Goal: Information Seeking & Learning: Learn about a topic

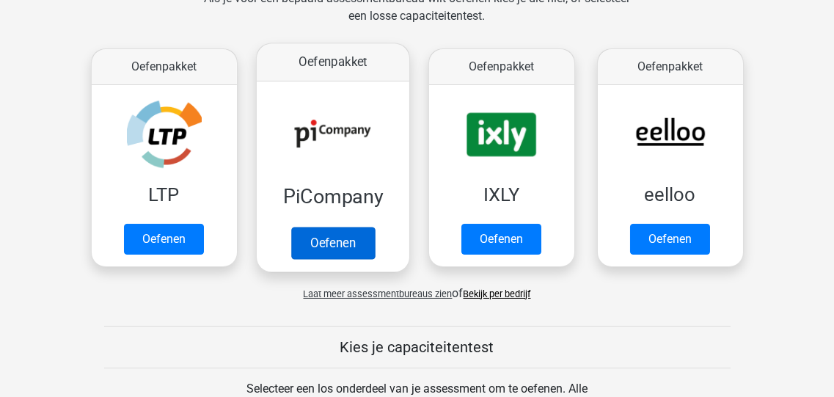
scroll to position [352, 0]
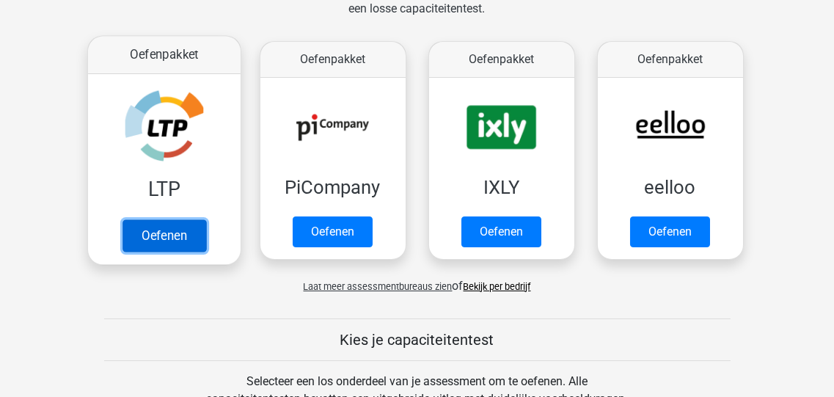
click at [171, 219] on link "Oefenen" at bounding box center [164, 235] width 84 height 32
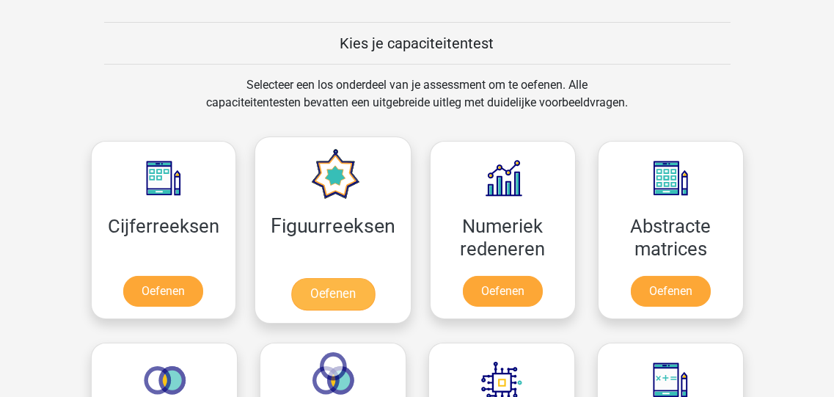
scroll to position [763, 0]
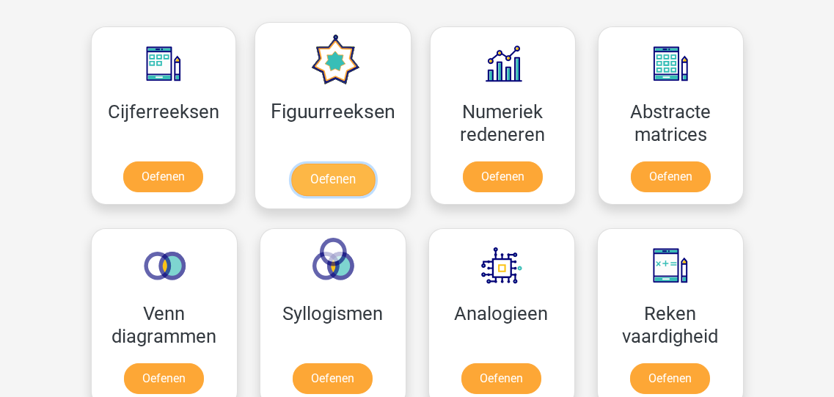
click at [329, 164] on link "Oefenen" at bounding box center [333, 180] width 84 height 32
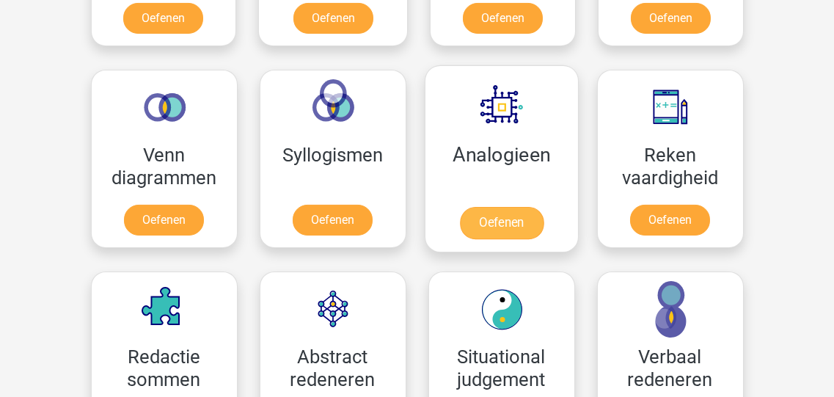
scroll to position [938, 0]
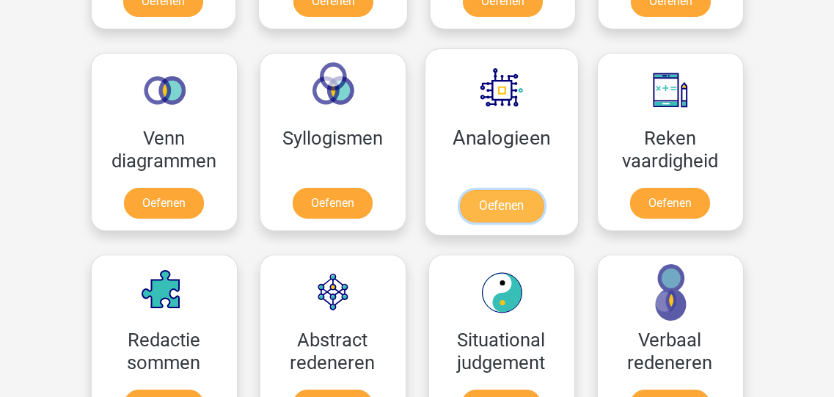
click at [502, 190] on link "Oefenen" at bounding box center [501, 206] width 84 height 32
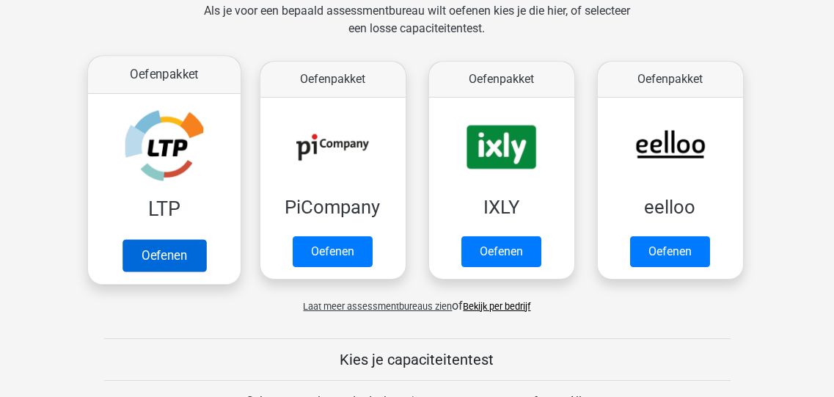
scroll to position [352, 0]
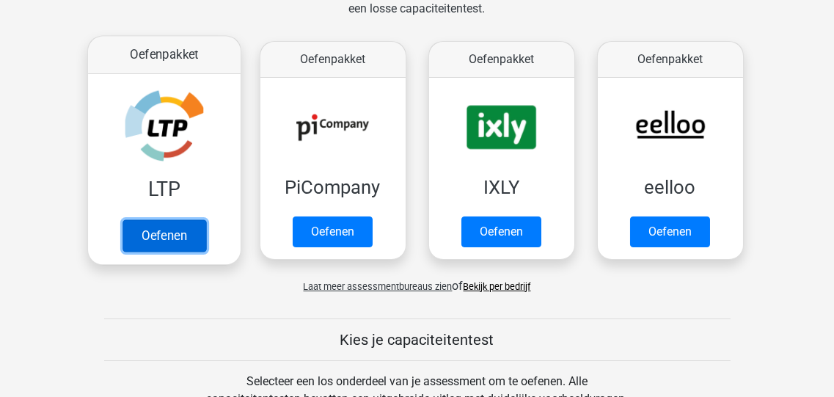
click at [174, 219] on link "Oefenen" at bounding box center [164, 235] width 84 height 32
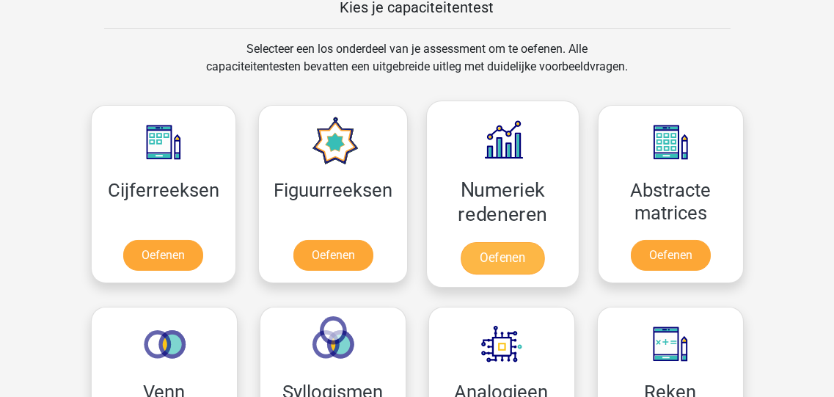
scroll to position [703, 0]
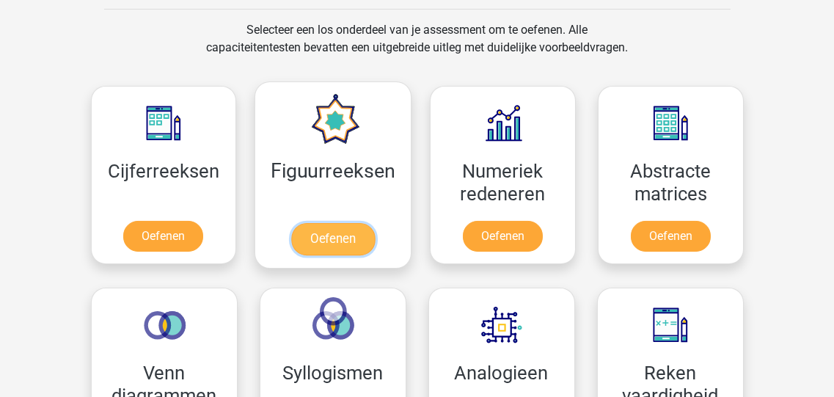
click at [340, 223] on link "Oefenen" at bounding box center [333, 239] width 84 height 32
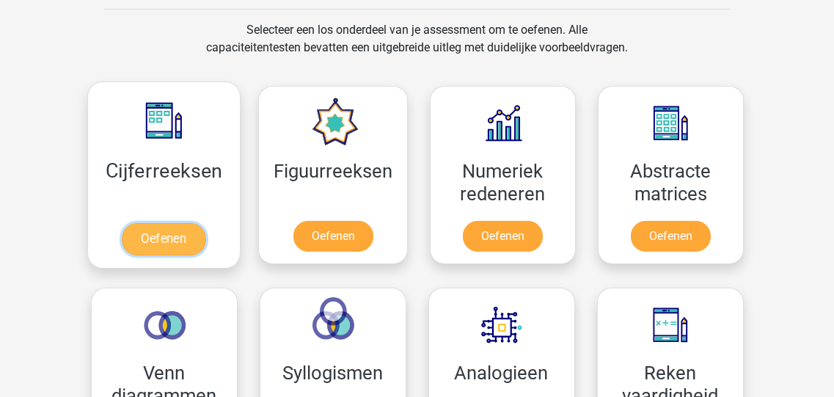
click at [167, 223] on link "Oefenen" at bounding box center [164, 239] width 84 height 32
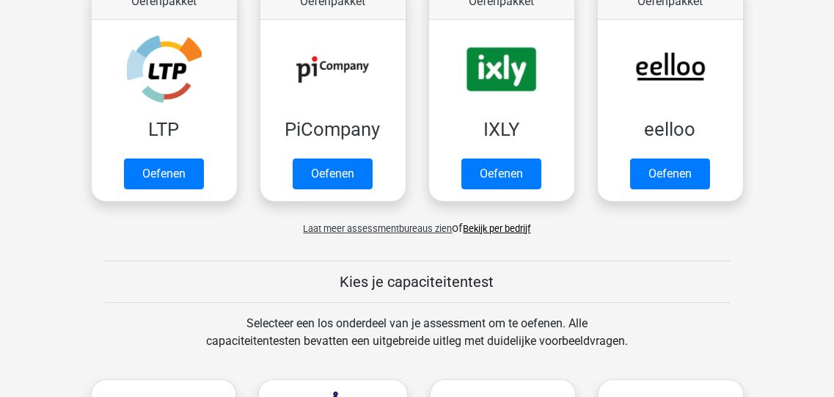
scroll to position [352, 0]
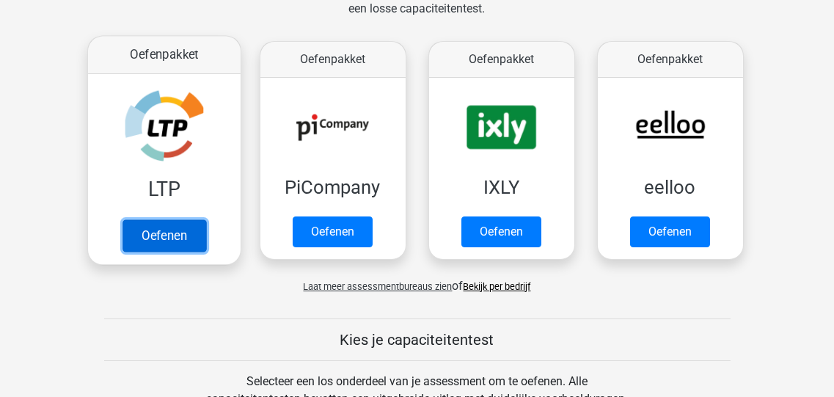
click at [169, 219] on link "Oefenen" at bounding box center [164, 235] width 84 height 32
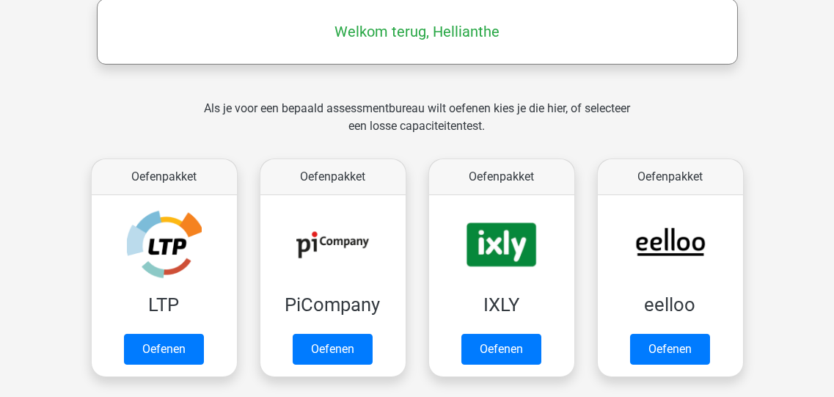
scroll to position [234, 0]
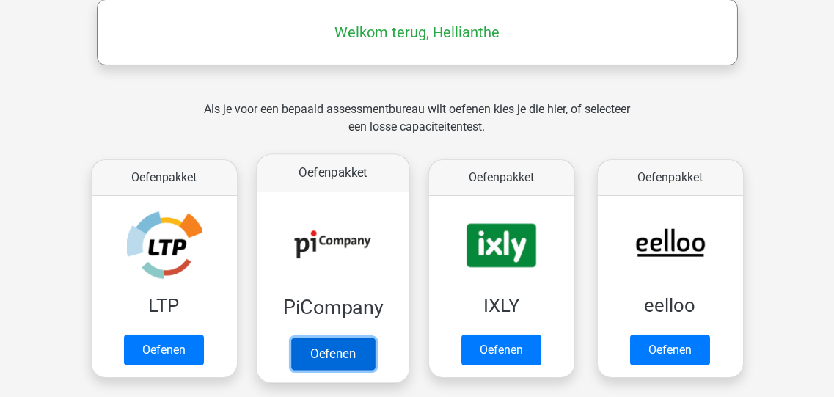
click at [345, 337] on link "Oefenen" at bounding box center [332, 353] width 84 height 32
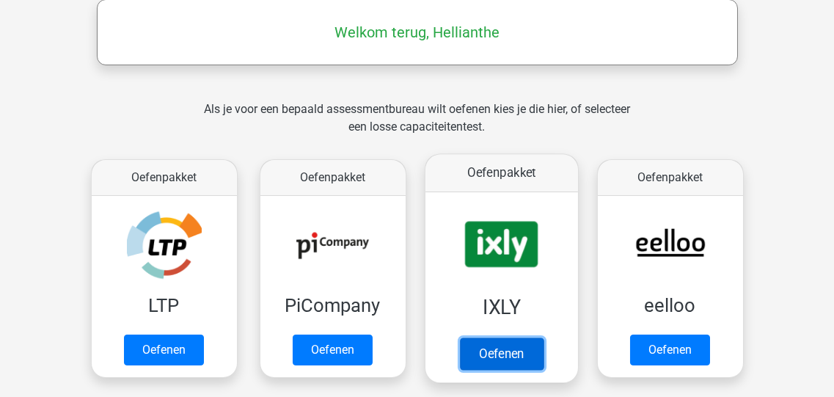
click at [510, 337] on link "Oefenen" at bounding box center [501, 353] width 84 height 32
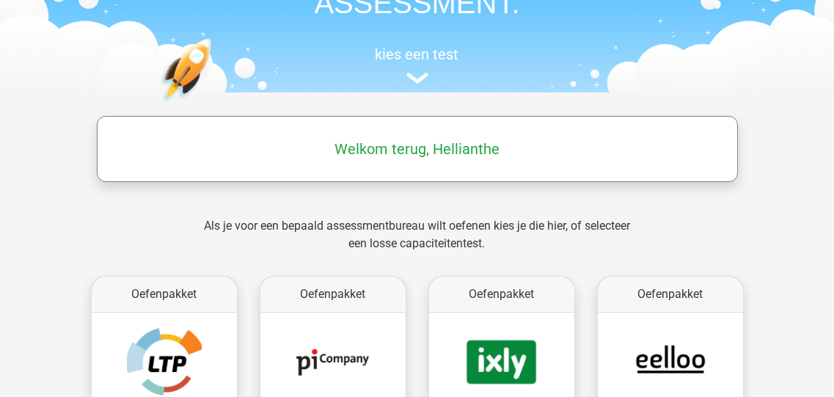
scroll to position [293, 0]
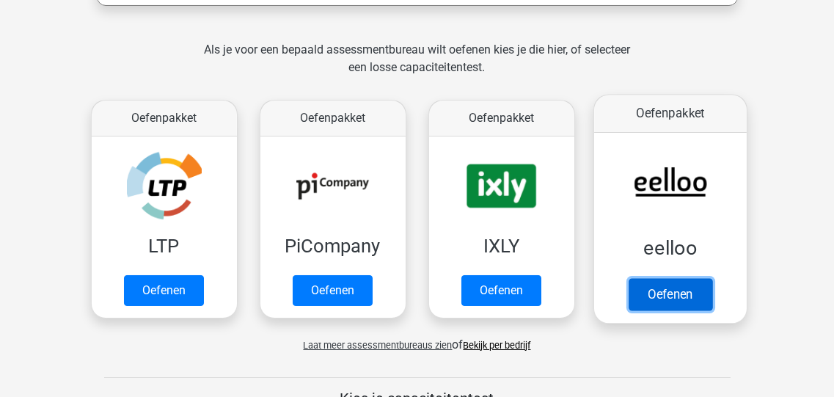
click at [656, 278] on link "Oefenen" at bounding box center [670, 294] width 84 height 32
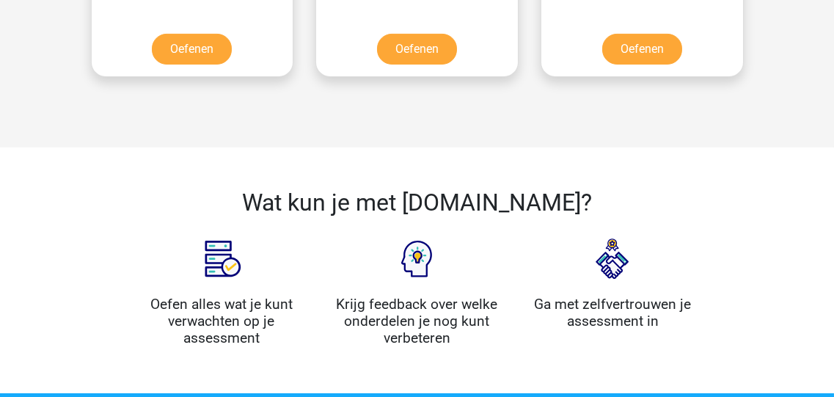
scroll to position [1260, 0]
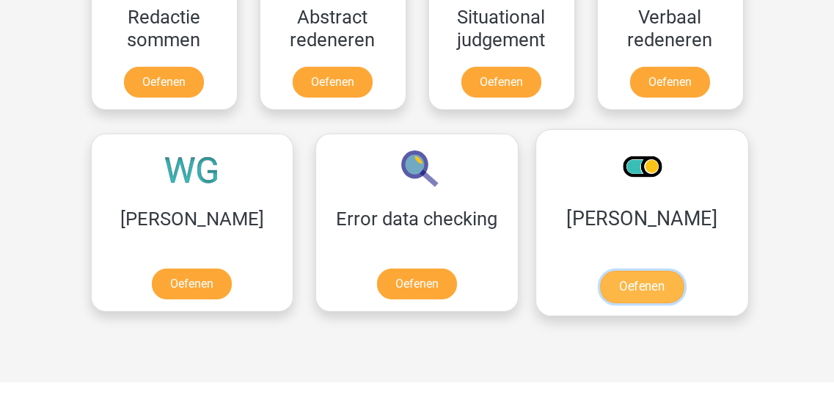
click at [600, 271] on link "Oefenen" at bounding box center [642, 287] width 84 height 32
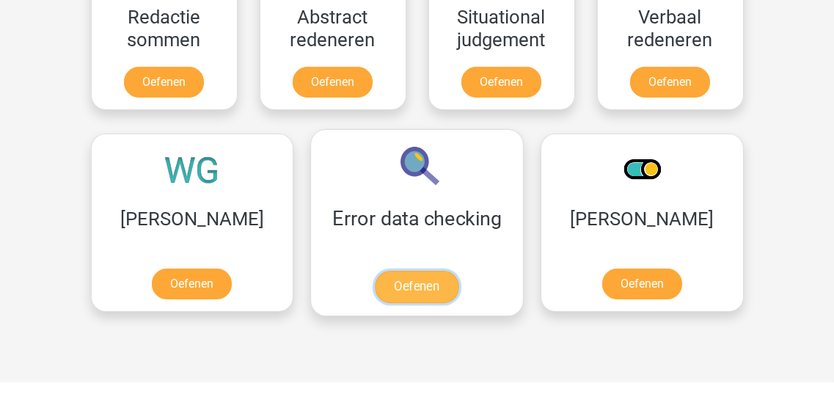
click at [375, 271] on link "Oefenen" at bounding box center [417, 287] width 84 height 32
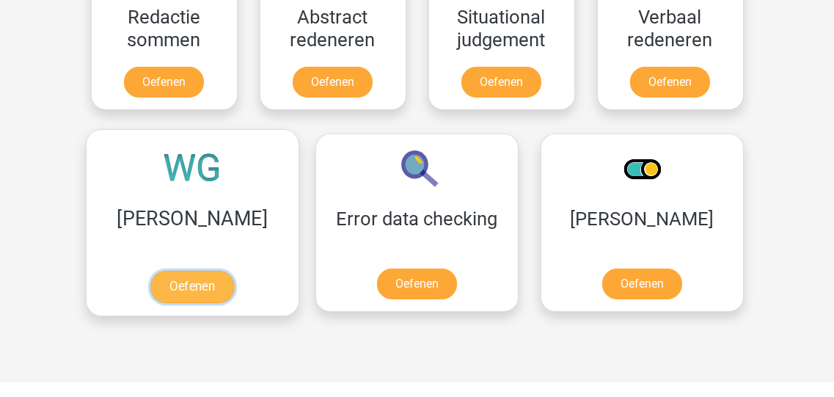
click at [192, 271] on link "Oefenen" at bounding box center [192, 287] width 84 height 32
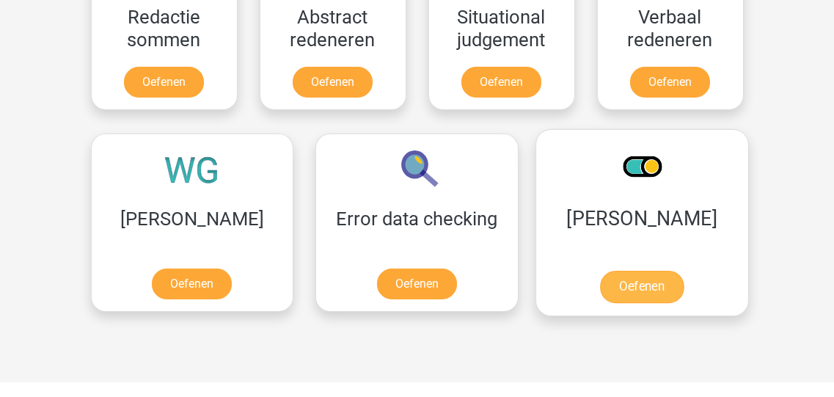
scroll to position [1143, 0]
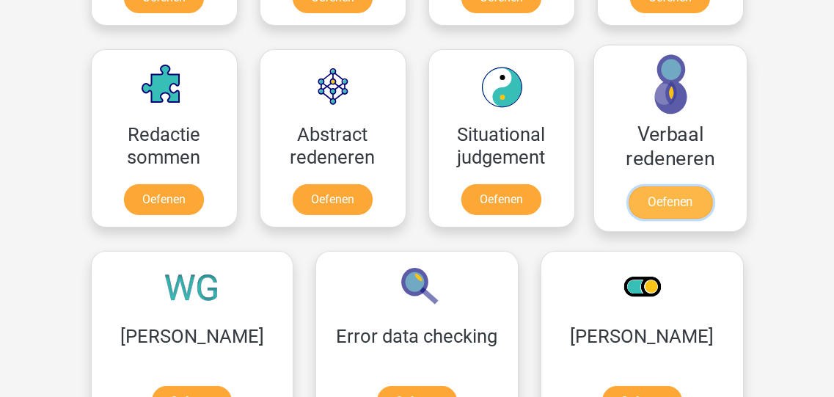
click at [660, 186] on link "Oefenen" at bounding box center [670, 202] width 84 height 32
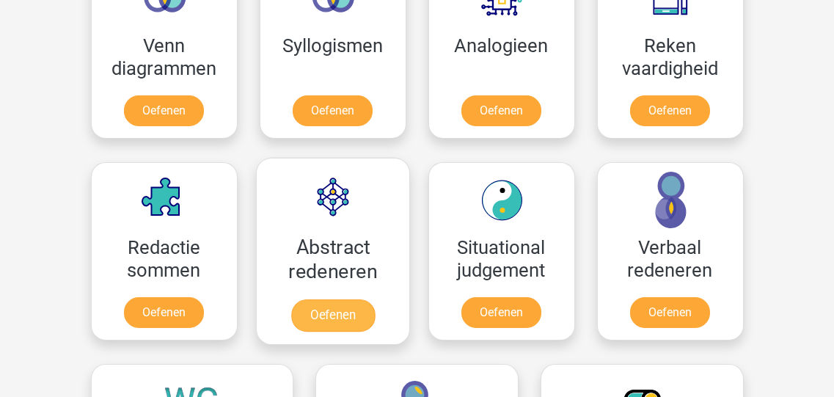
scroll to position [1026, 0]
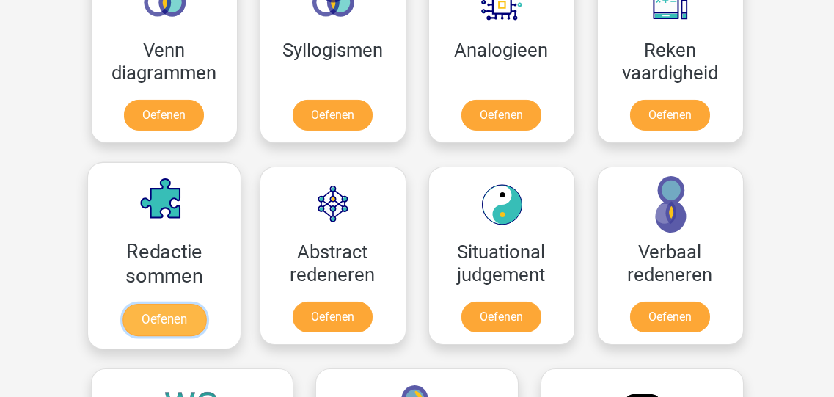
click at [166, 304] on link "Oefenen" at bounding box center [164, 320] width 84 height 32
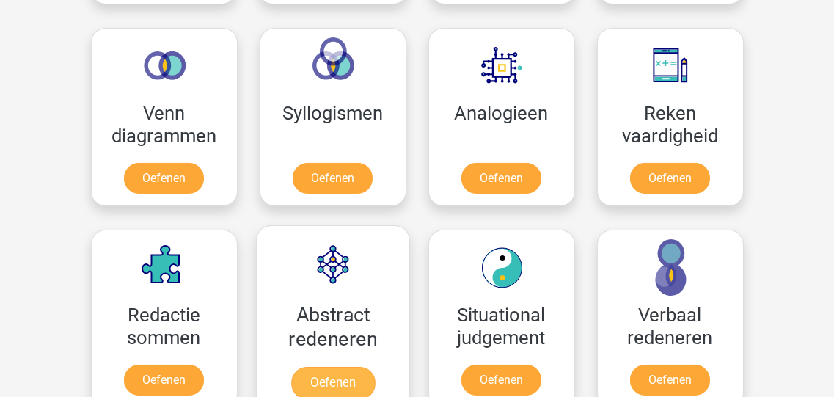
scroll to position [850, 0]
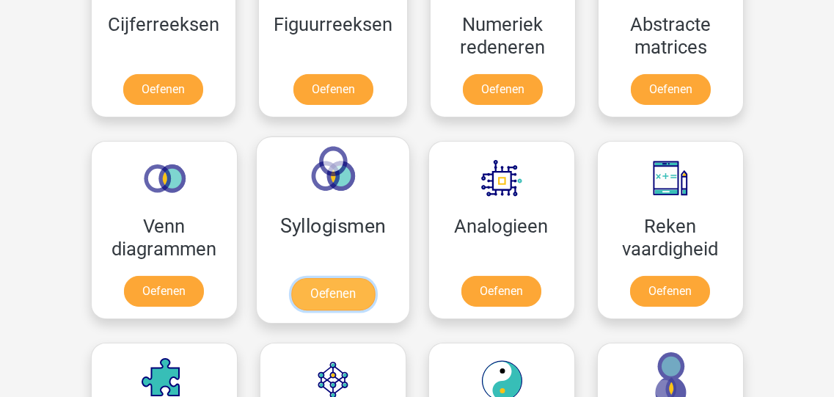
click at [301, 278] on link "Oefenen" at bounding box center [332, 294] width 84 height 32
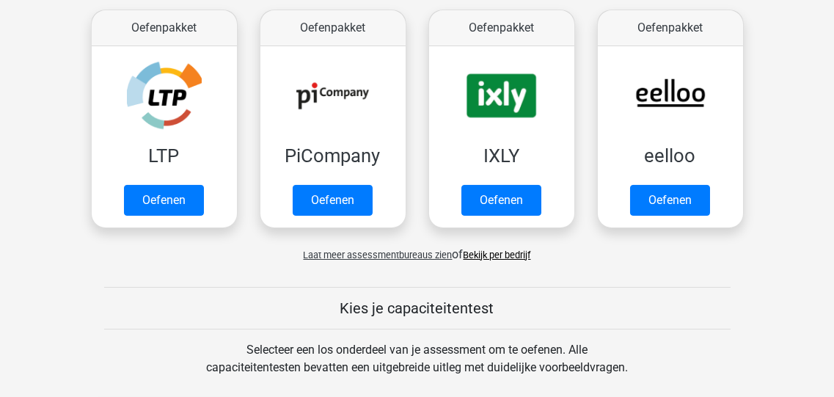
scroll to position [322, 0]
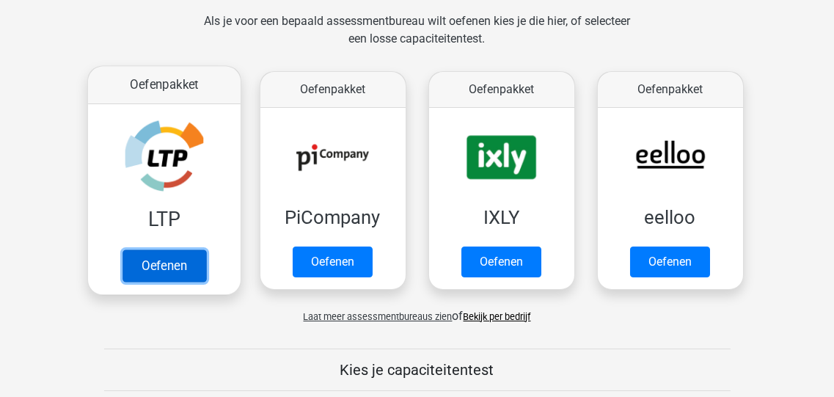
click at [155, 249] on link "Oefenen" at bounding box center [164, 265] width 84 height 32
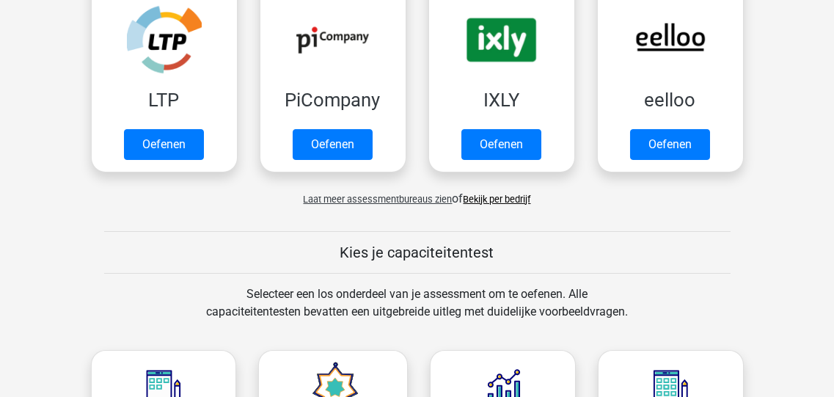
scroll to position [381, 0]
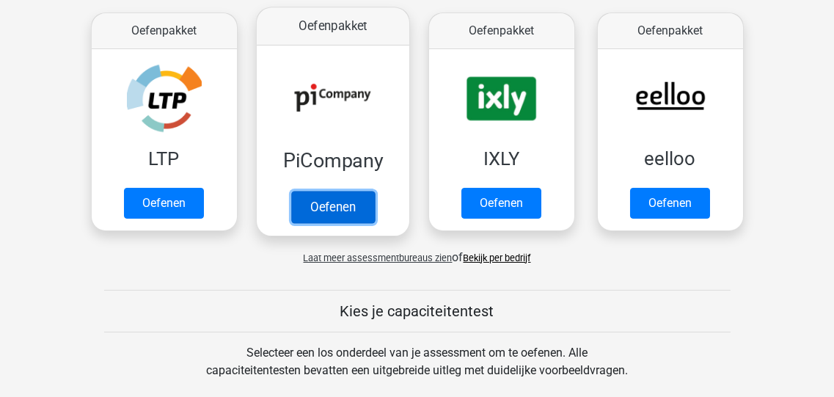
click at [332, 191] on link "Oefenen" at bounding box center [332, 207] width 84 height 32
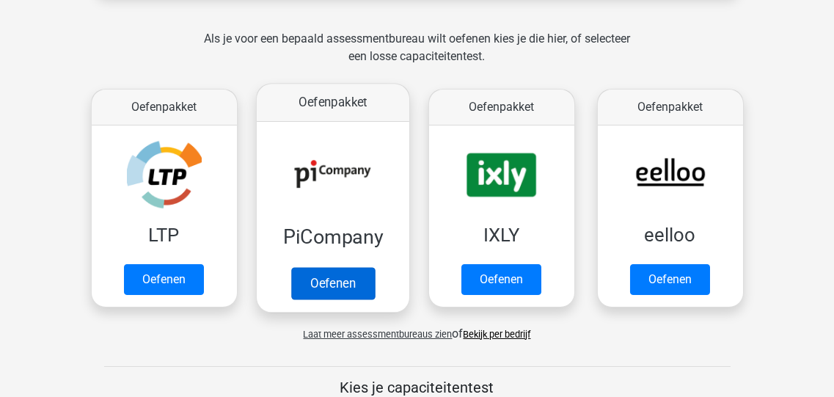
scroll to position [322, 0]
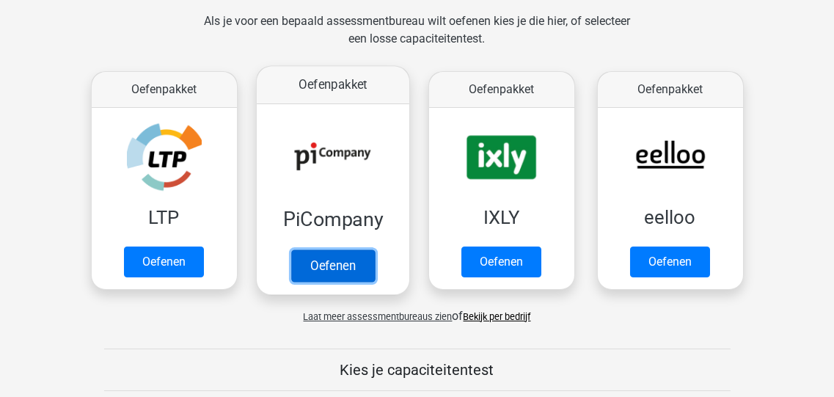
click at [327, 249] on link "Oefenen" at bounding box center [332, 265] width 84 height 32
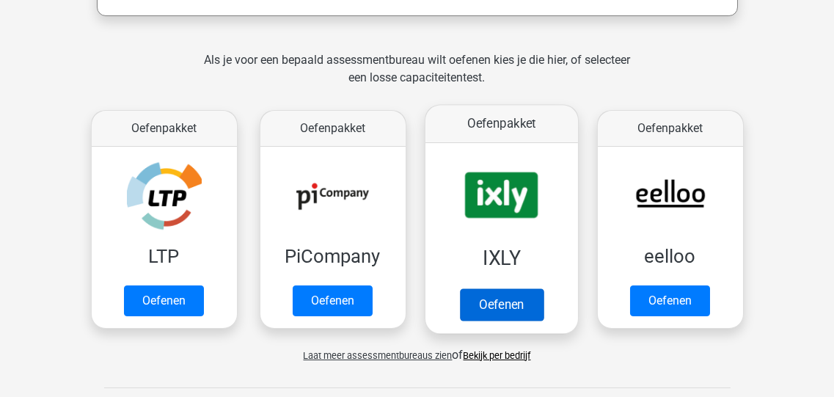
scroll to position [264, 0]
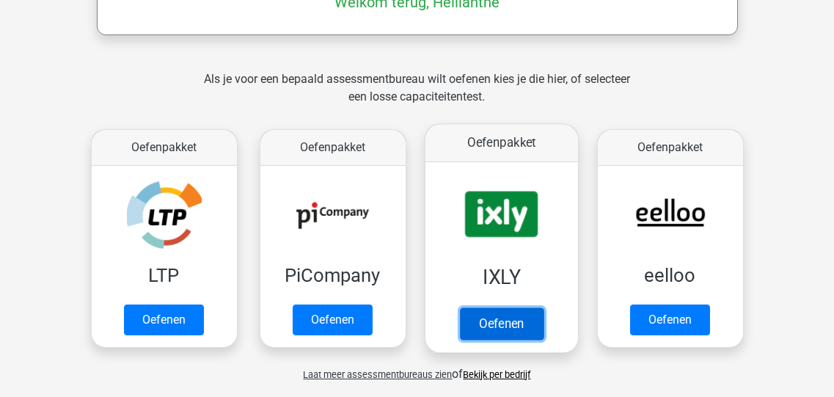
click at [504, 307] on link "Oefenen" at bounding box center [501, 323] width 84 height 32
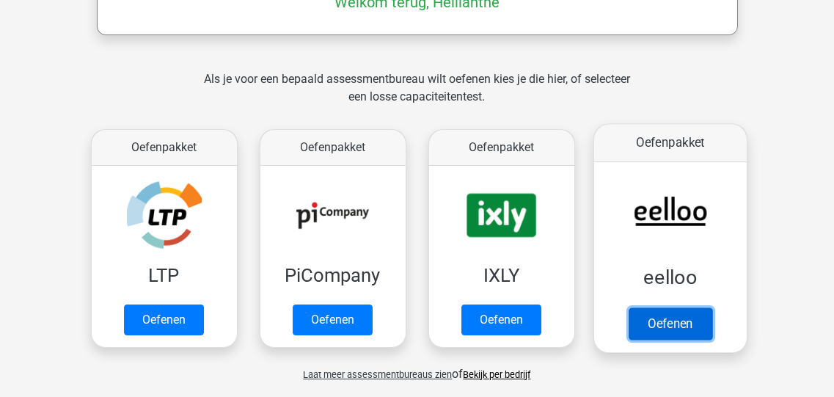
click at [648, 307] on link "Oefenen" at bounding box center [670, 323] width 84 height 32
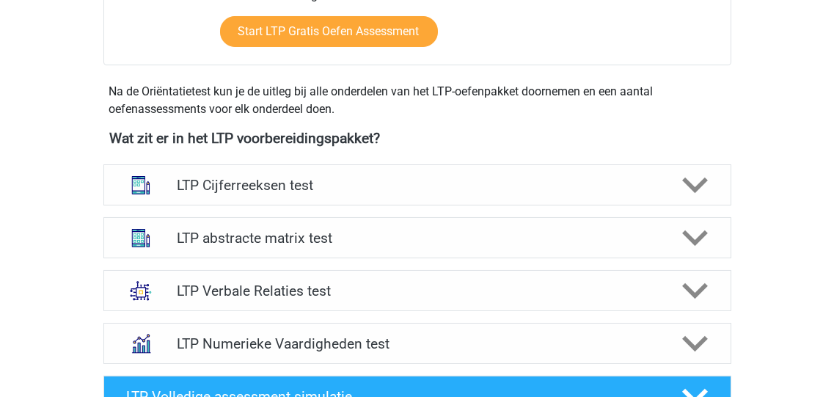
scroll to position [528, 0]
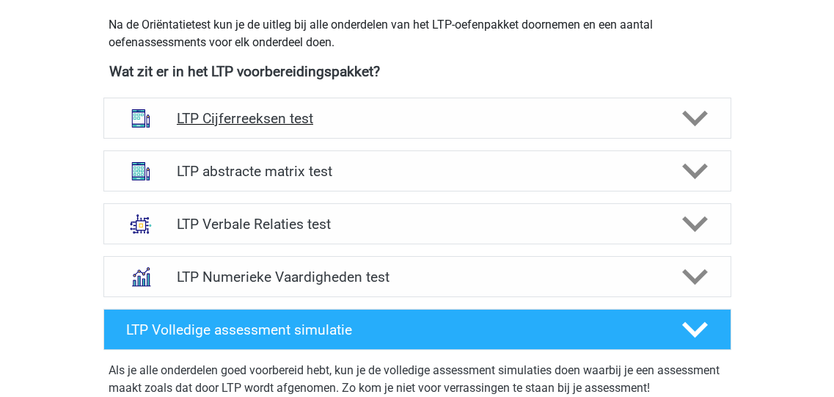
click at [695, 117] on icon at bounding box center [695, 119] width 26 height 26
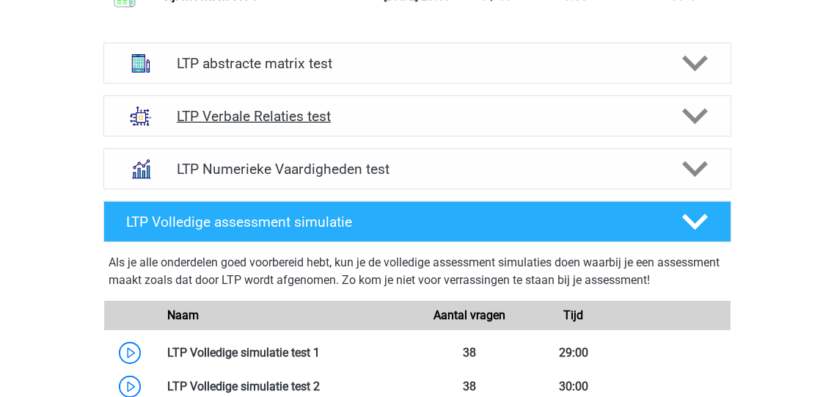
scroll to position [1466, 0]
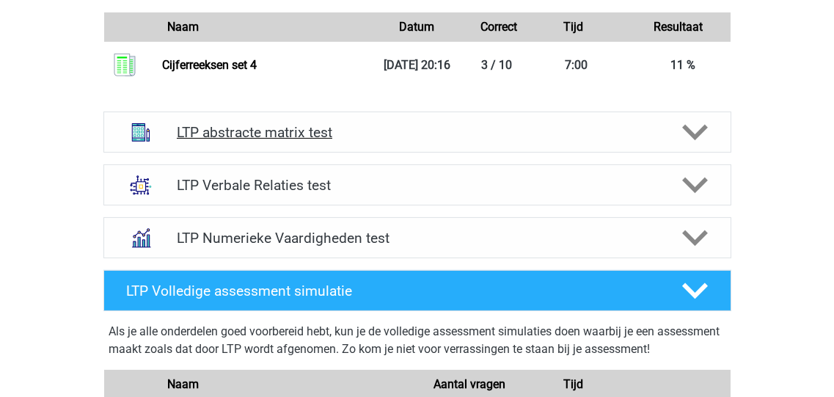
click at [696, 133] on polygon at bounding box center [695, 133] width 26 height 16
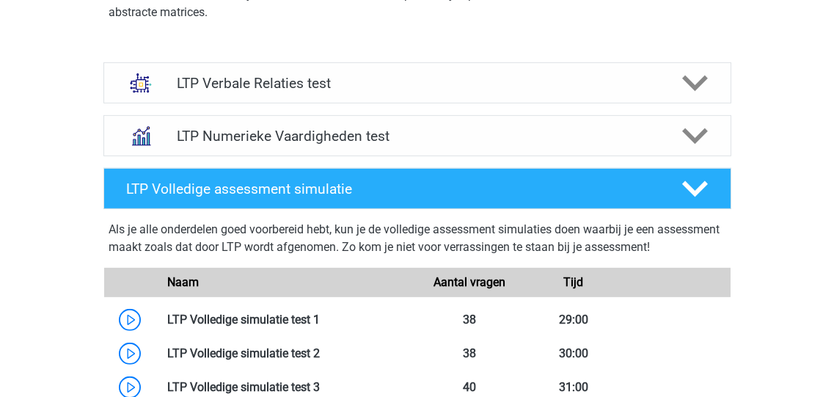
scroll to position [2287, 0]
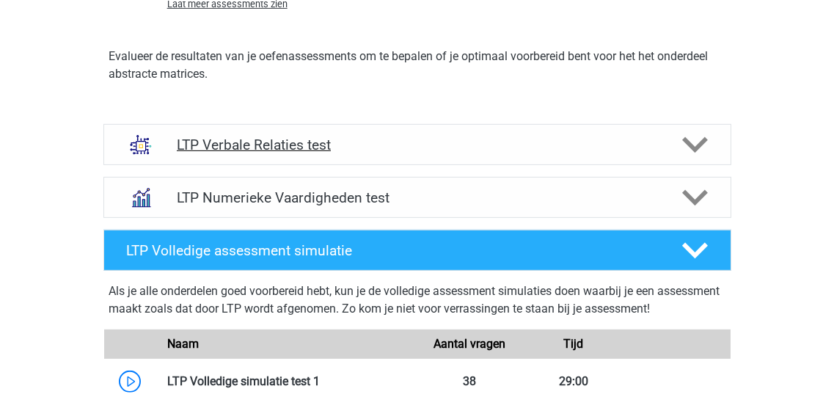
click at [695, 140] on icon at bounding box center [695, 145] width 26 height 26
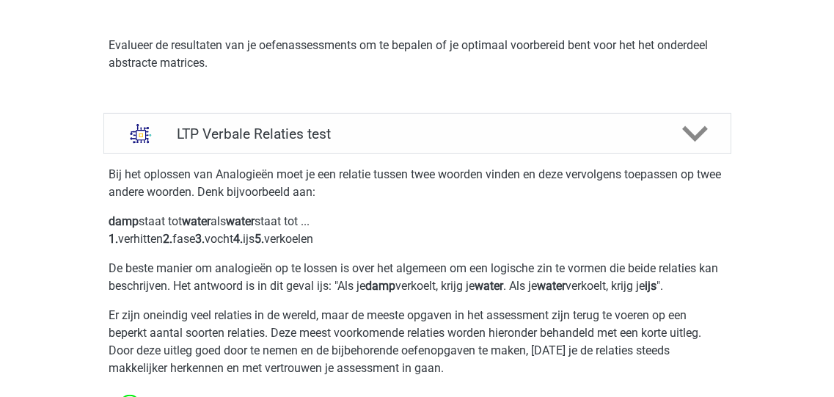
scroll to position [2299, 0]
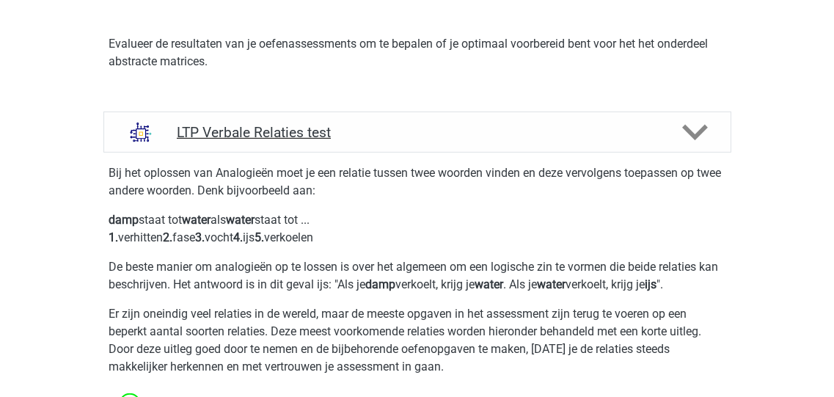
click at [689, 131] on polygon at bounding box center [695, 133] width 26 height 16
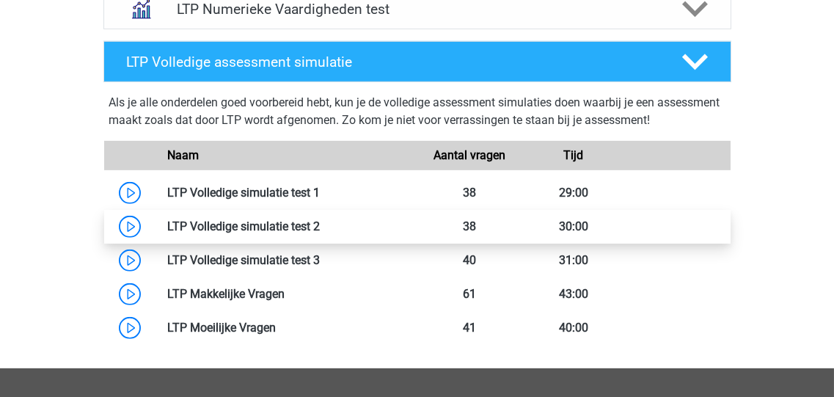
scroll to position [2123, 0]
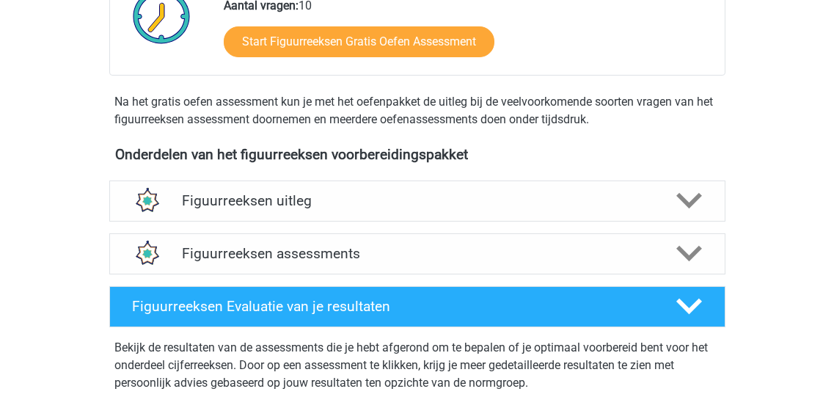
scroll to position [528, 0]
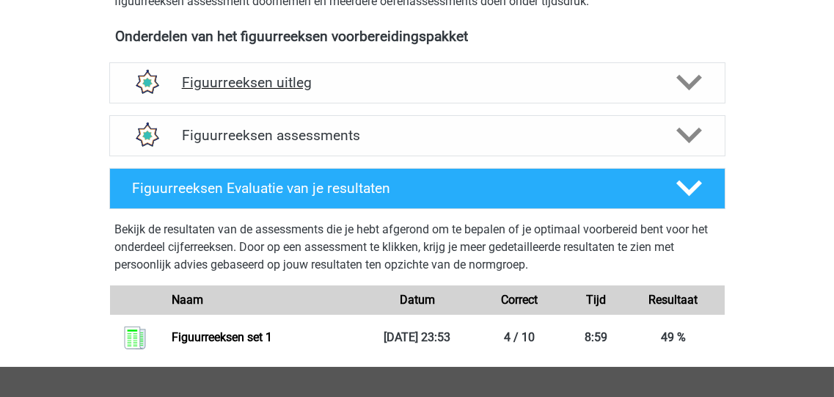
click at [693, 81] on polygon at bounding box center [689, 83] width 26 height 16
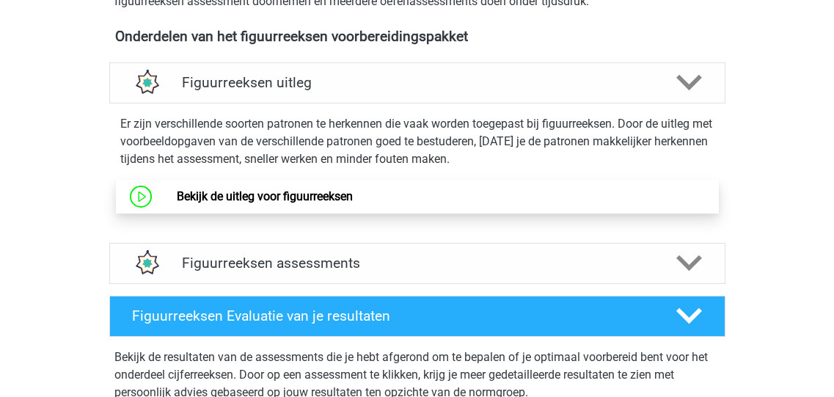
click at [231, 189] on link "Bekijk de uitleg voor figuurreeksen" at bounding box center [265, 196] width 176 height 14
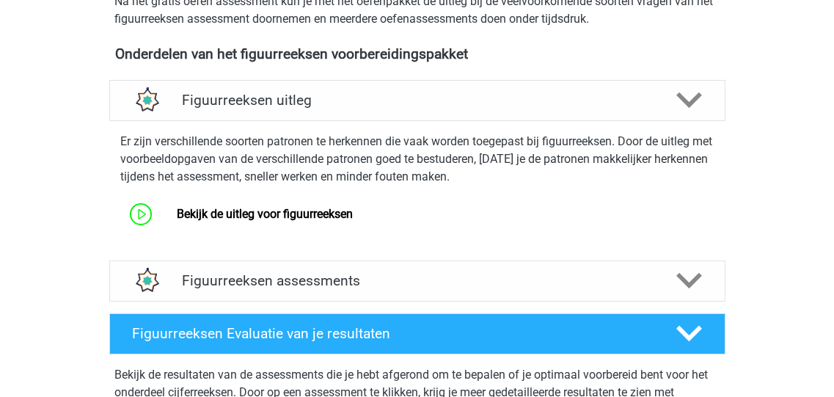
scroll to position [410, 0]
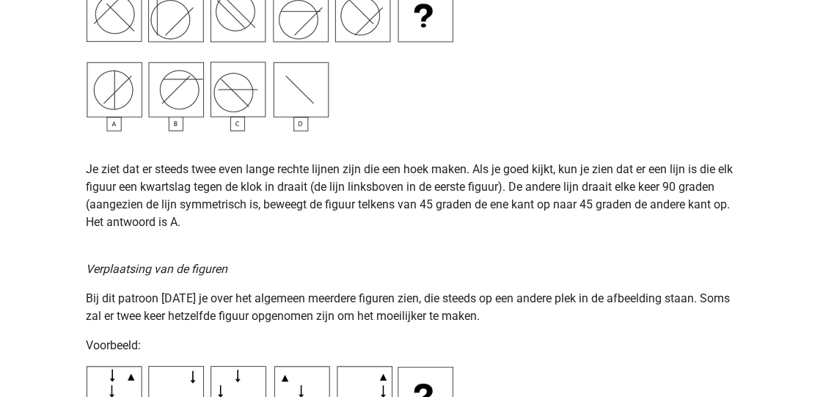
scroll to position [2170, 0]
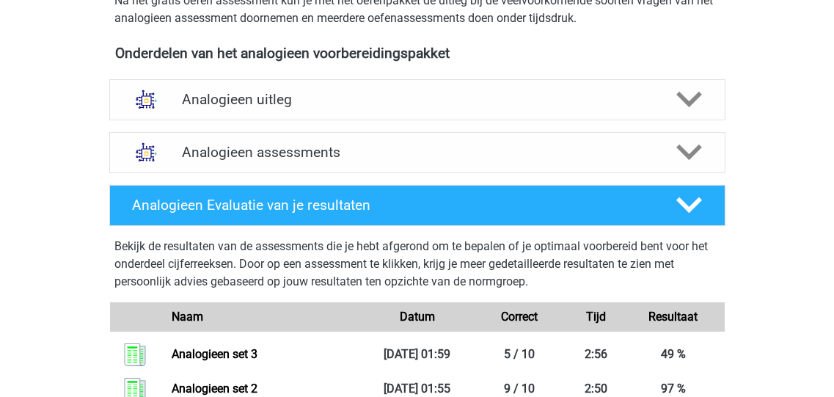
scroll to position [469, 0]
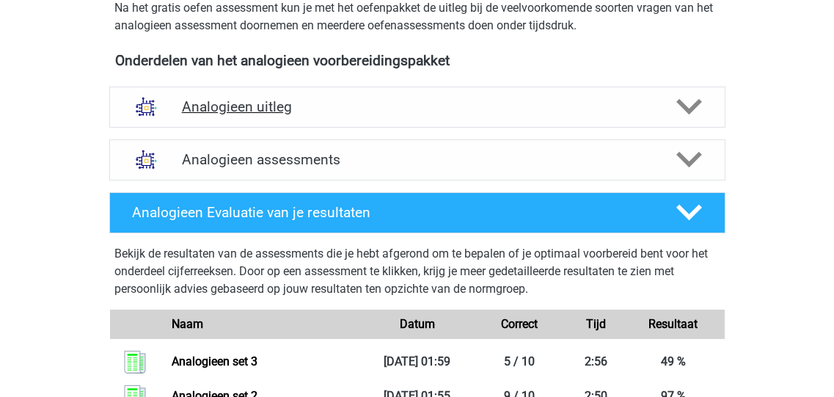
click at [682, 104] on polygon at bounding box center [689, 107] width 26 height 16
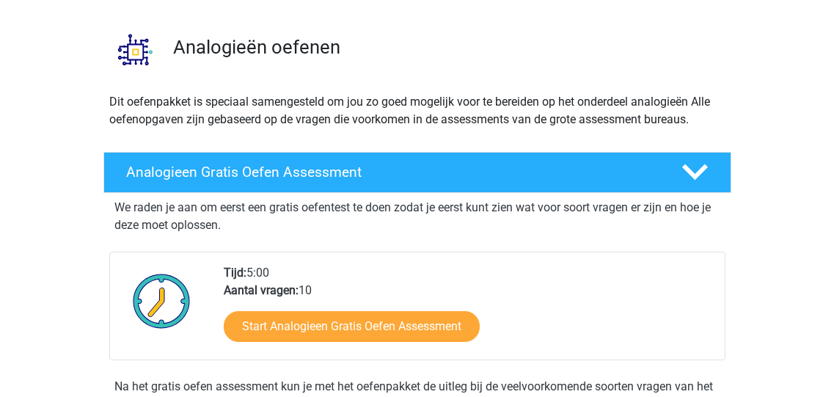
scroll to position [175, 0]
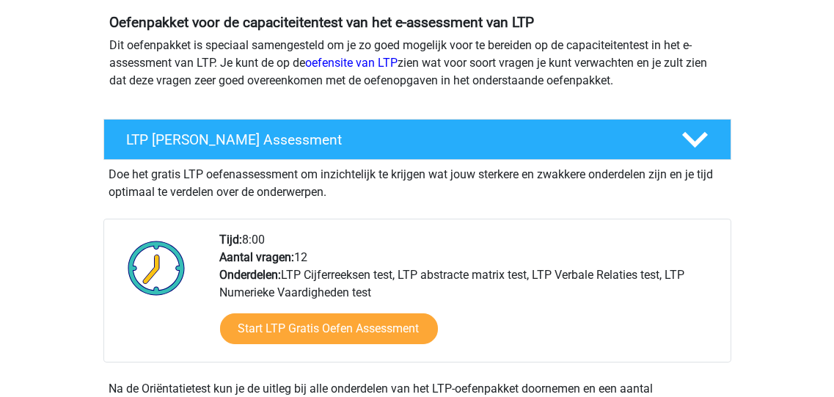
scroll to position [175, 0]
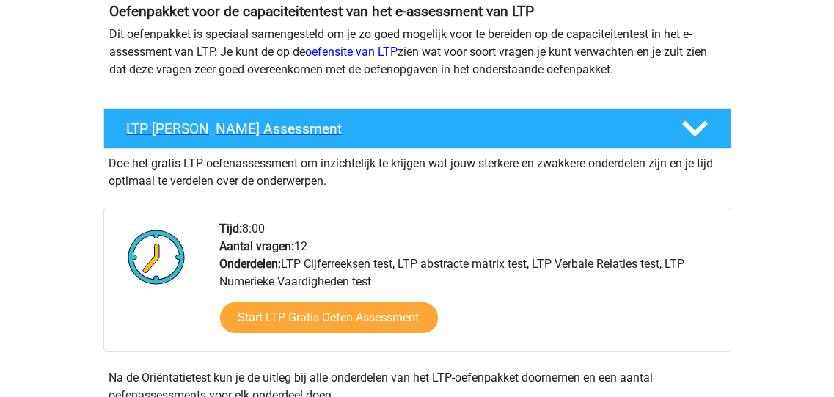
click at [699, 128] on polygon at bounding box center [695, 129] width 26 height 16
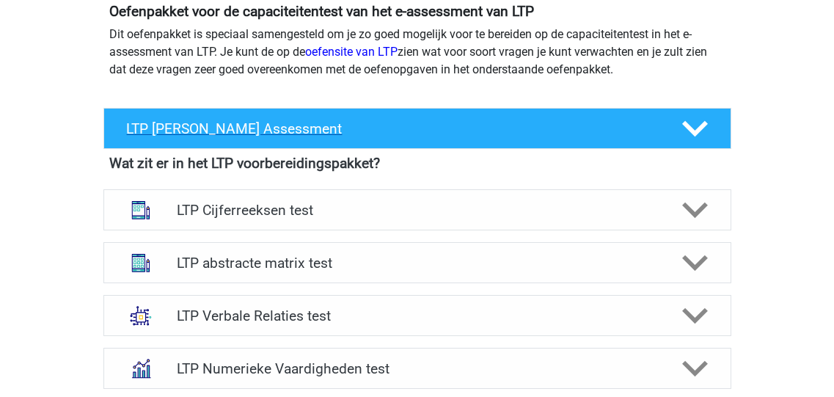
click at [696, 131] on polygon at bounding box center [695, 129] width 26 height 16
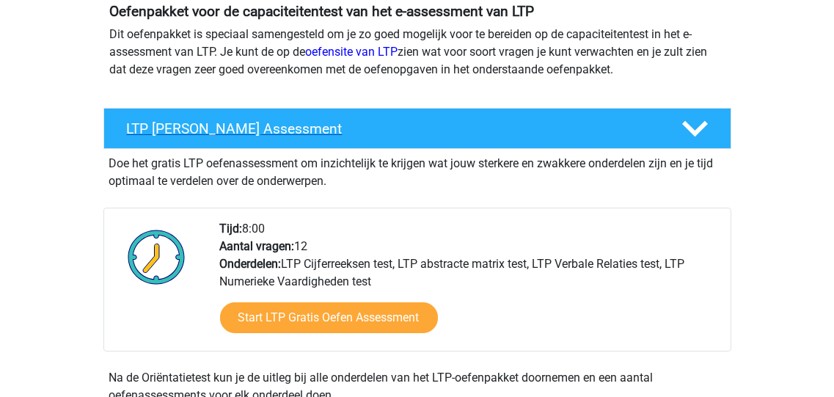
click at [696, 131] on polygon at bounding box center [695, 129] width 26 height 16
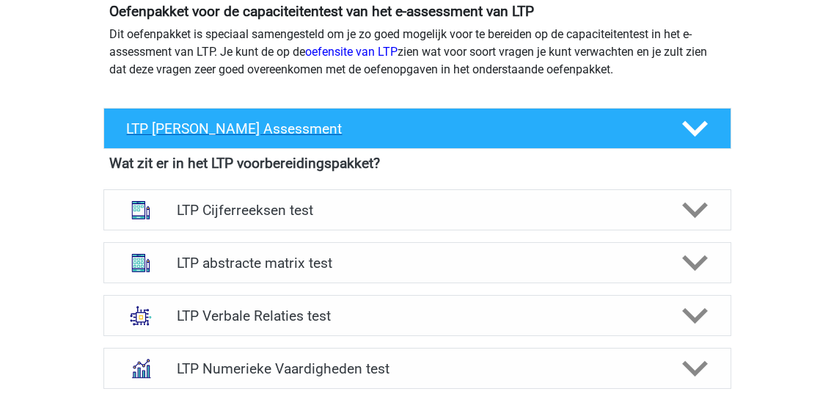
click at [696, 131] on polygon at bounding box center [695, 129] width 26 height 16
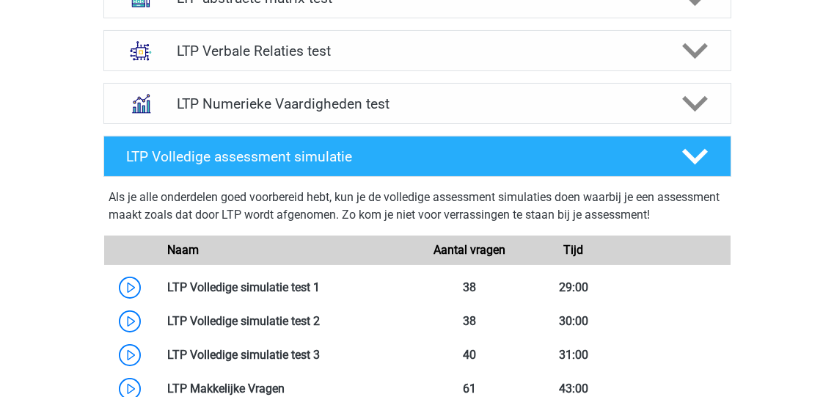
scroll to position [703, 0]
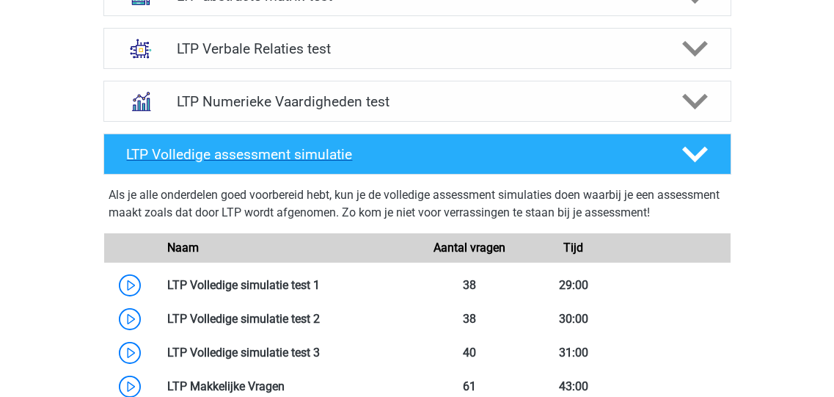
click at [691, 149] on icon at bounding box center [695, 155] width 26 height 26
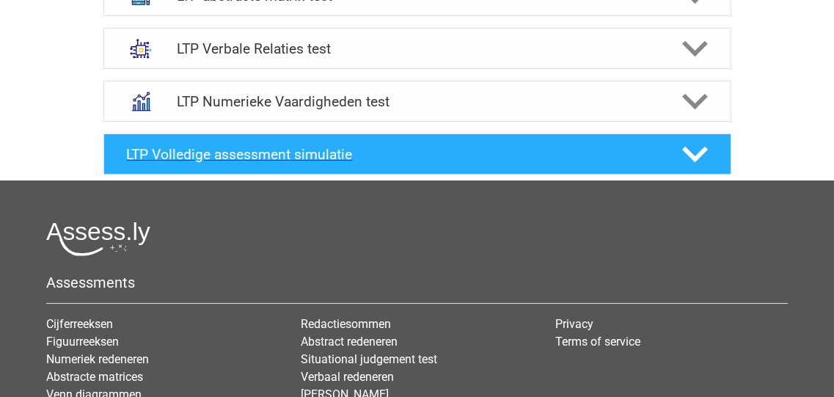
click at [691, 149] on icon at bounding box center [695, 155] width 26 height 26
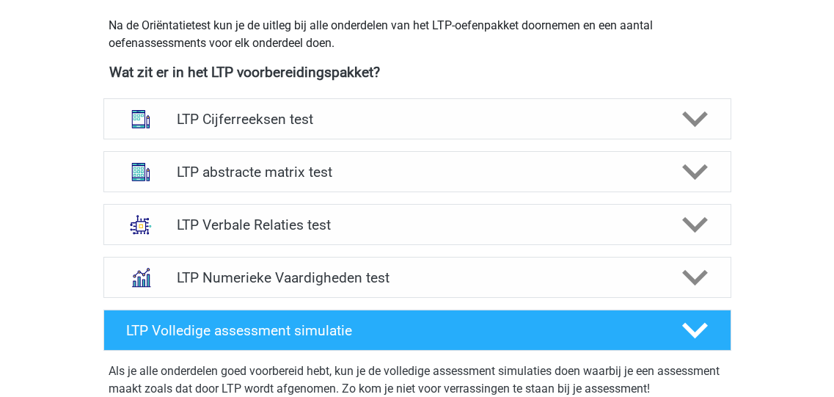
scroll to position [528, 0]
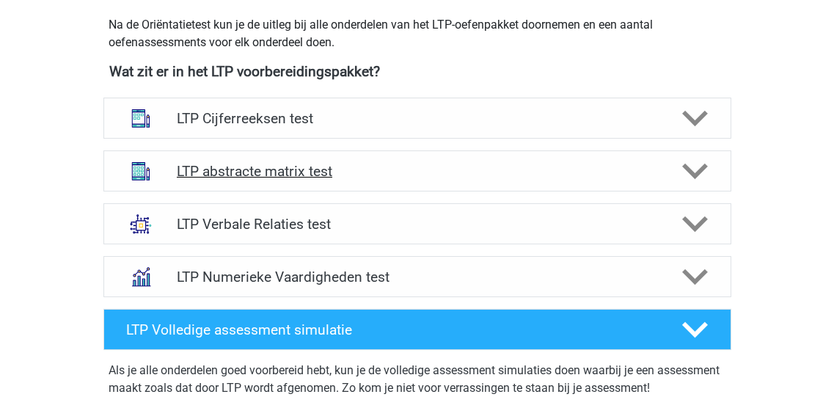
click at [695, 166] on icon at bounding box center [695, 171] width 26 height 26
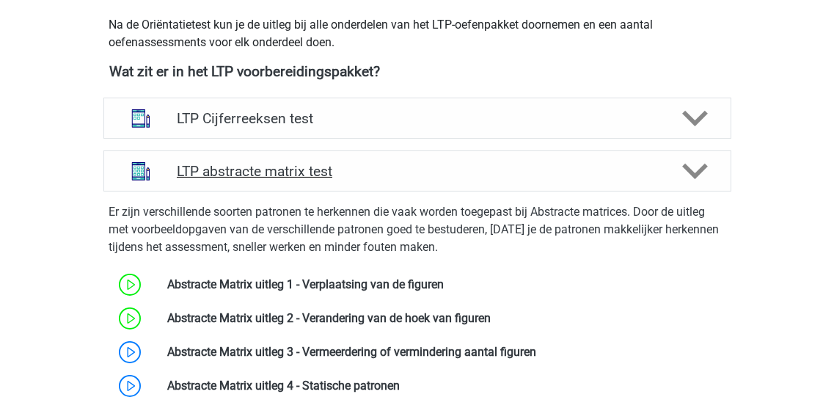
click at [694, 166] on icon at bounding box center [695, 171] width 26 height 26
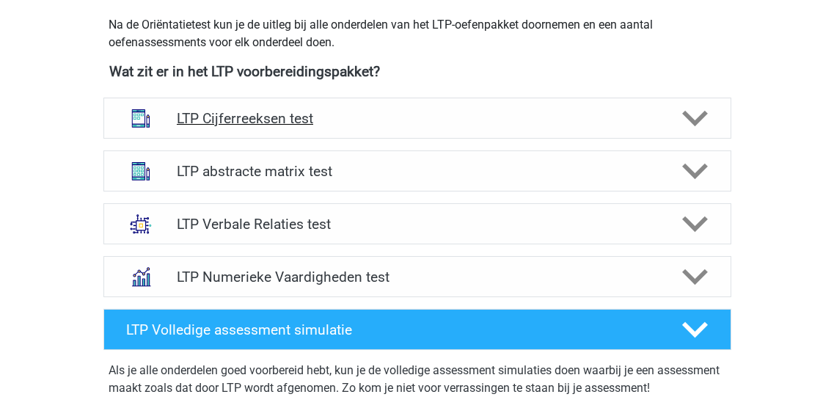
click at [691, 120] on polygon at bounding box center [695, 119] width 26 height 16
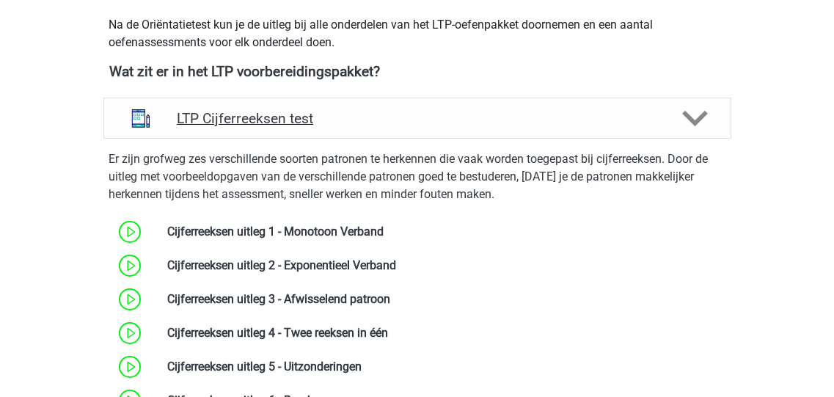
click at [691, 118] on polygon at bounding box center [695, 119] width 26 height 16
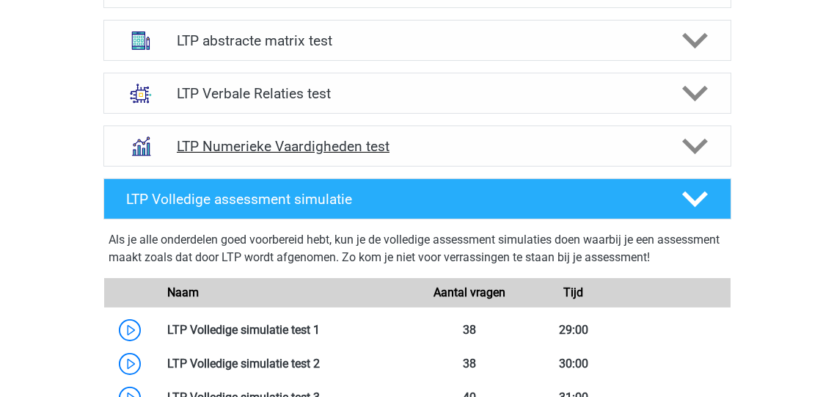
scroll to position [587, 0]
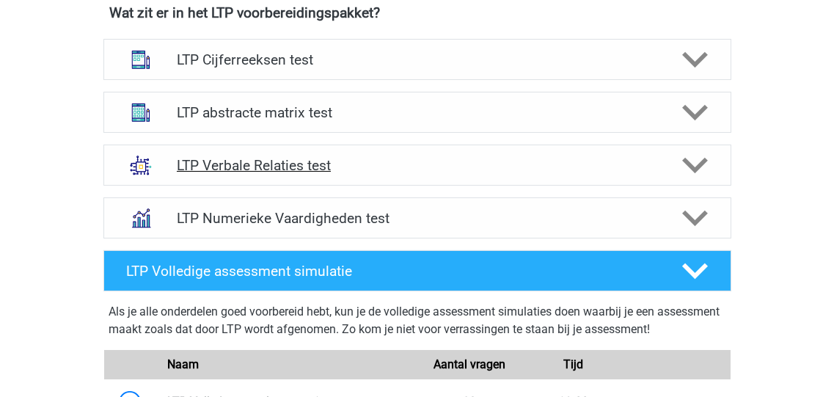
click at [698, 160] on icon at bounding box center [695, 166] width 26 height 26
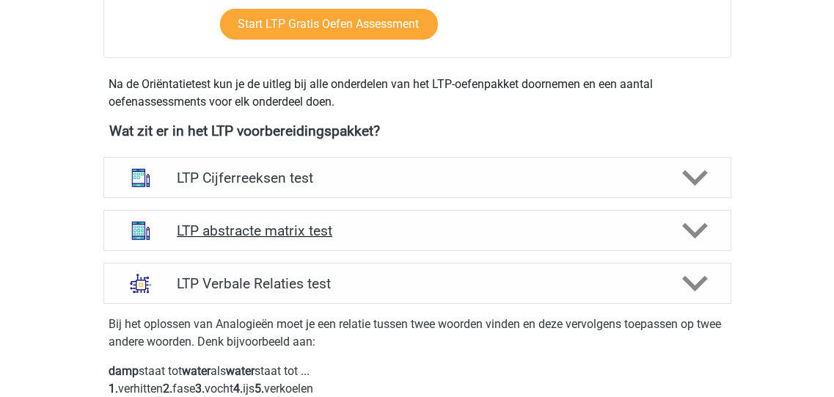
scroll to position [528, 0]
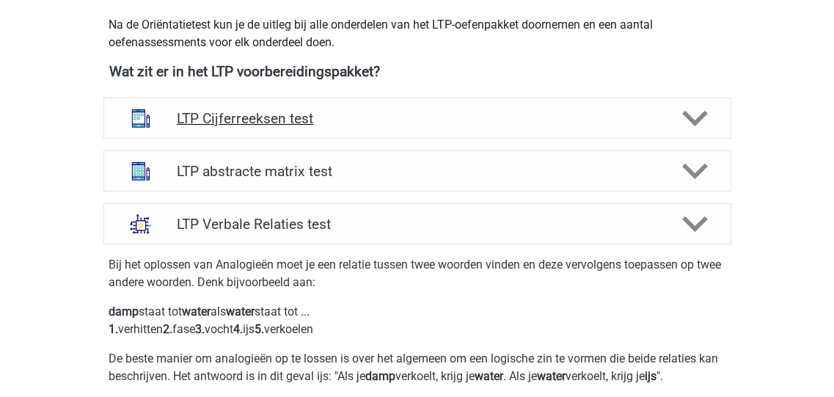
click at [695, 111] on icon at bounding box center [695, 119] width 26 height 26
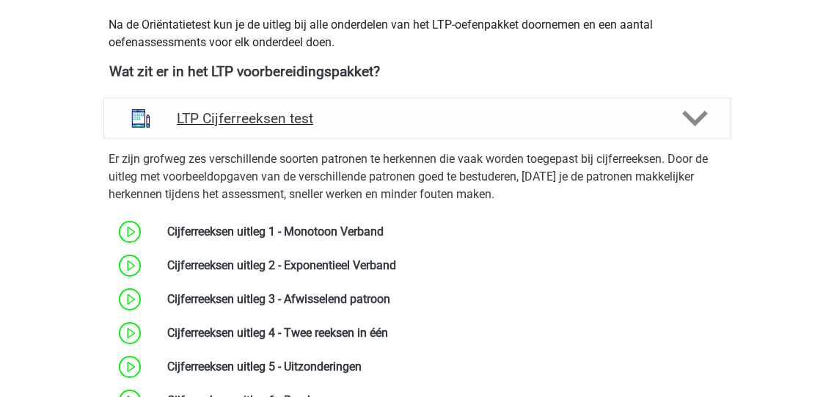
click at [695, 111] on icon at bounding box center [695, 119] width 26 height 26
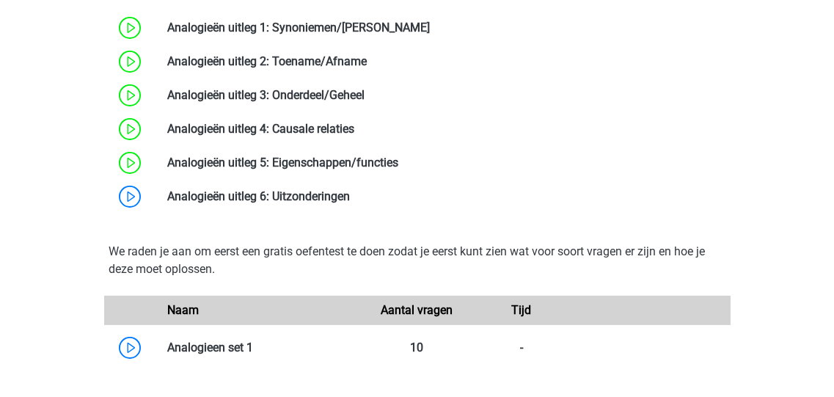
scroll to position [997, 0]
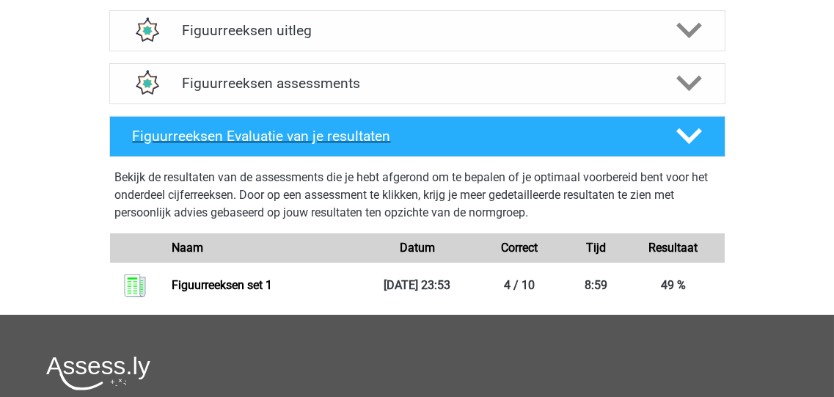
scroll to position [587, 0]
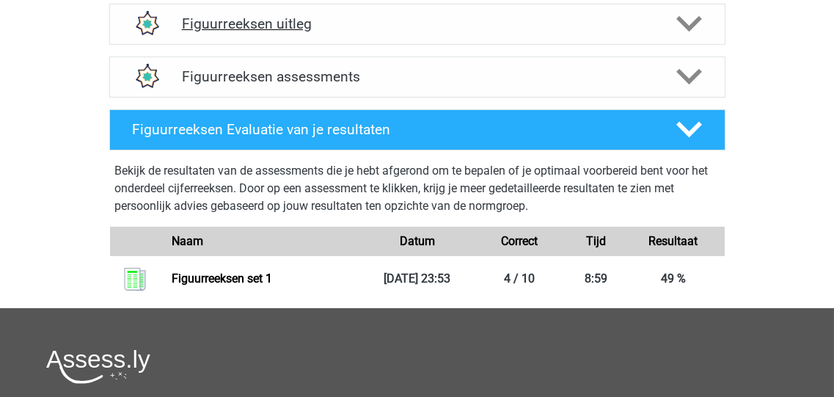
click at [688, 24] on polygon at bounding box center [689, 24] width 26 height 16
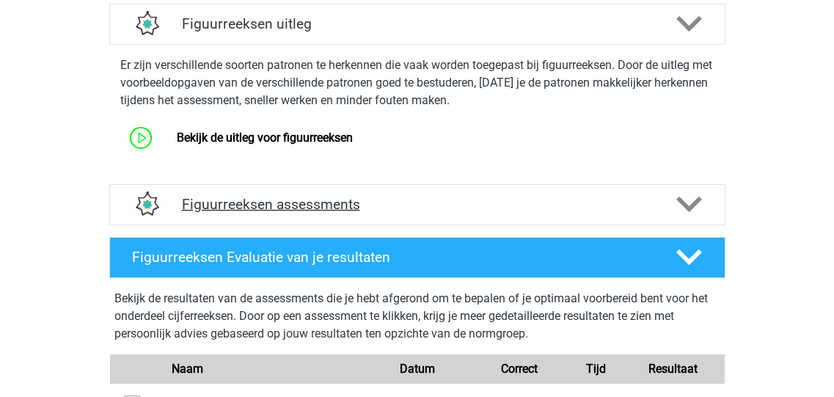
click at [693, 199] on icon at bounding box center [689, 204] width 26 height 26
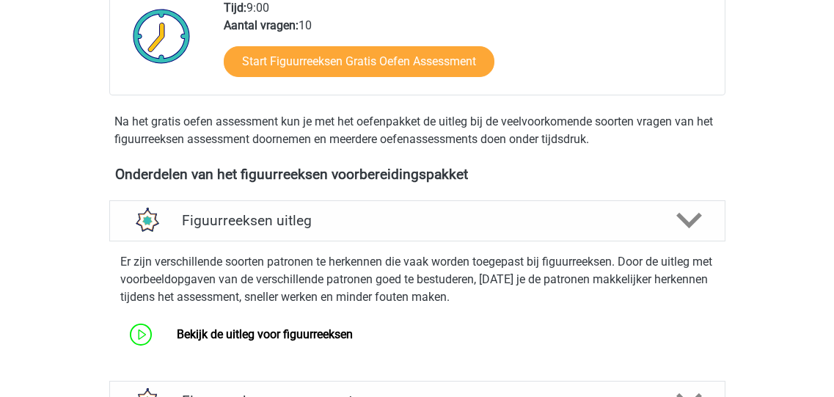
scroll to position [234, 0]
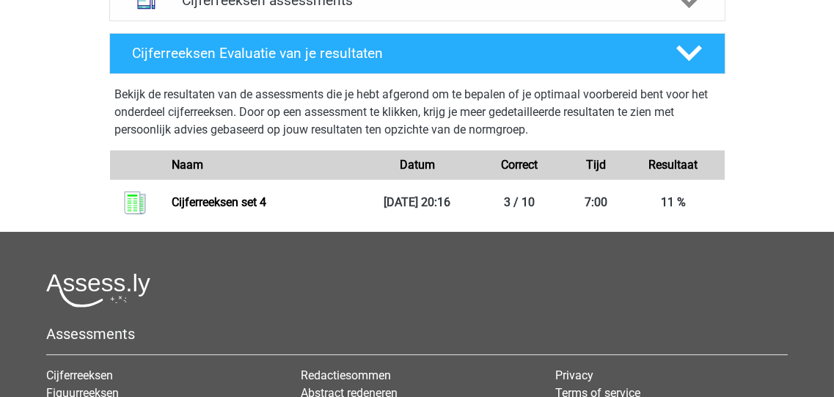
scroll to position [644, 0]
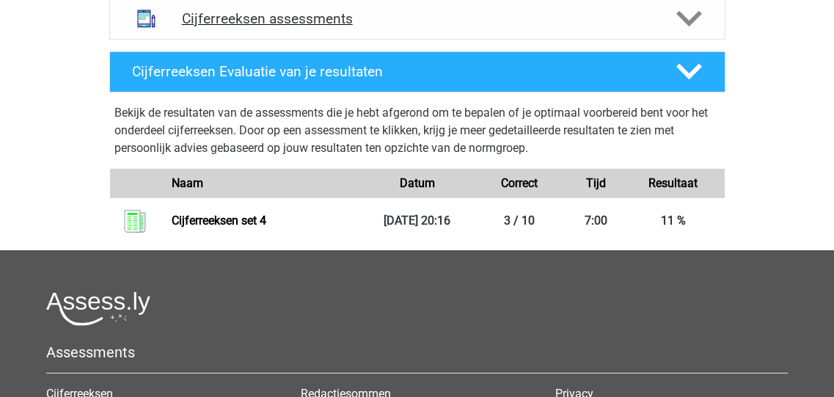
click at [687, 27] on polygon at bounding box center [689, 19] width 26 height 16
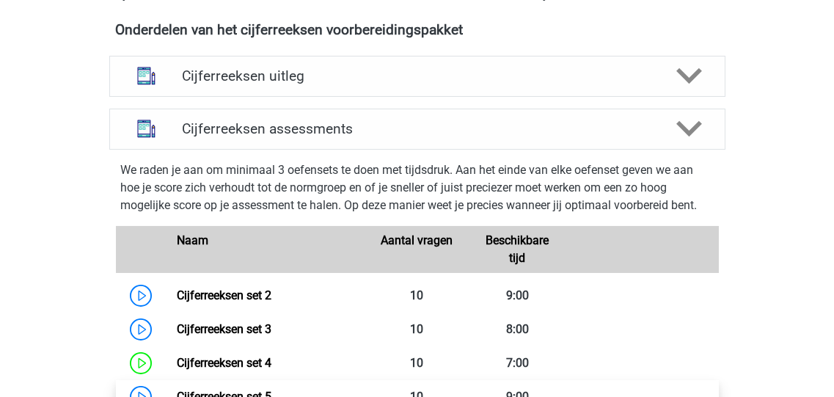
scroll to position [410, 0]
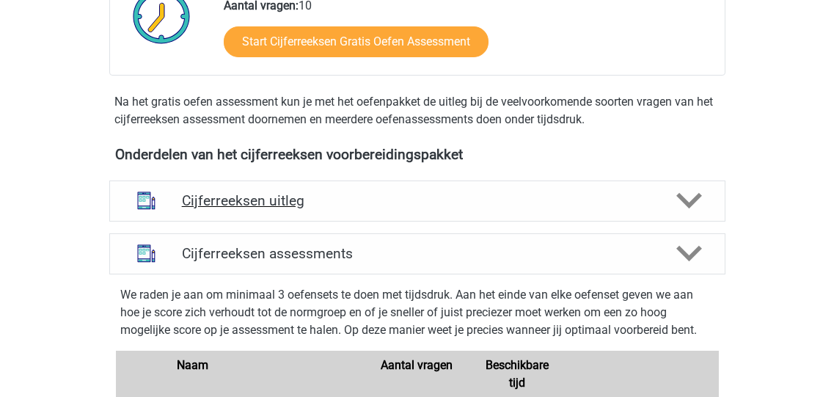
click at [694, 209] on polygon at bounding box center [689, 201] width 26 height 16
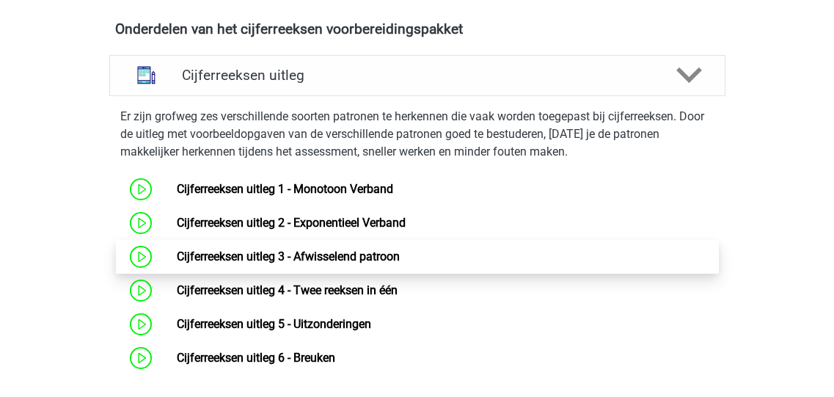
scroll to position [644, 0]
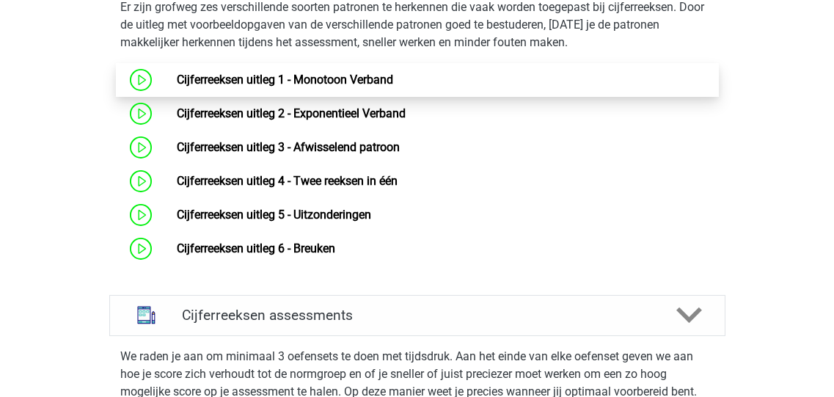
click at [279, 87] on link "Cijferreeksen uitleg 1 - Monotoon Verband" at bounding box center [285, 80] width 216 height 14
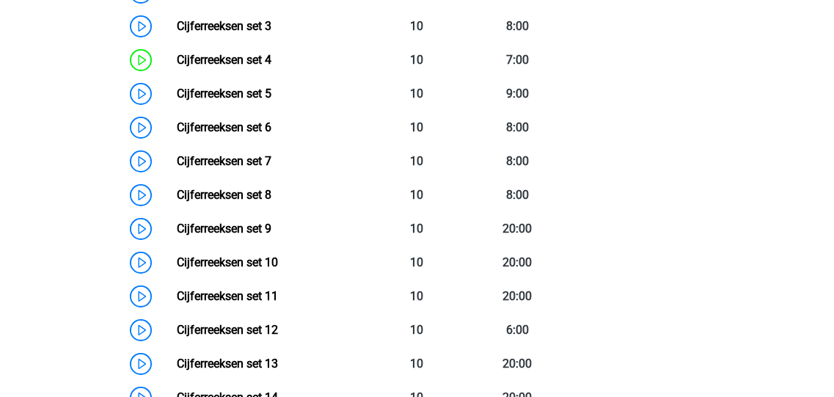
scroll to position [1056, 0]
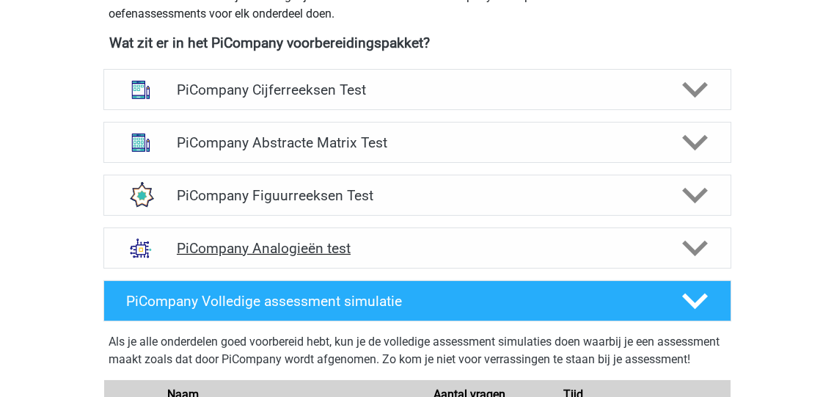
scroll to position [644, 0]
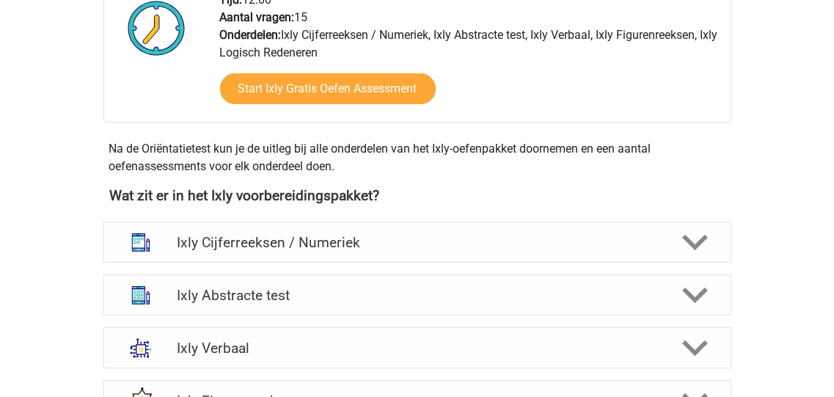
scroll to position [410, 0]
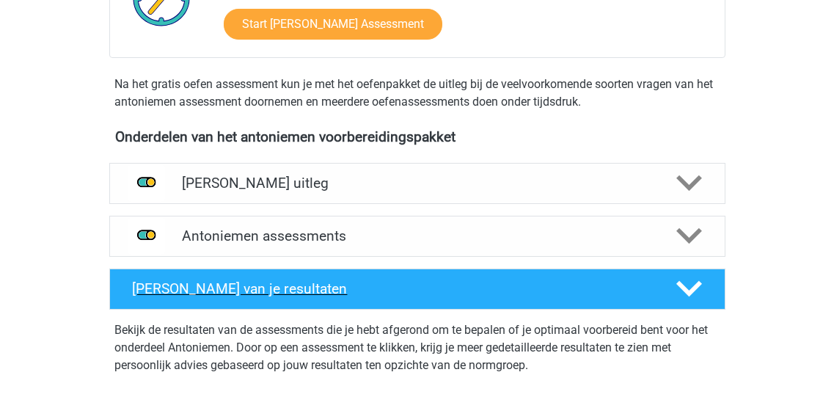
scroll to position [469, 0]
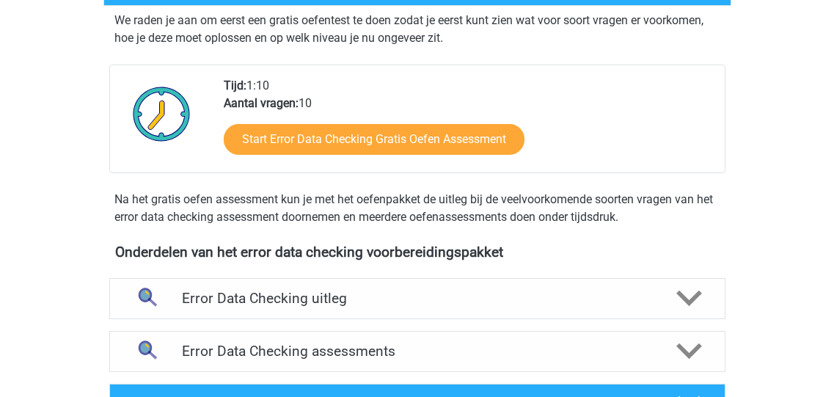
scroll to position [410, 0]
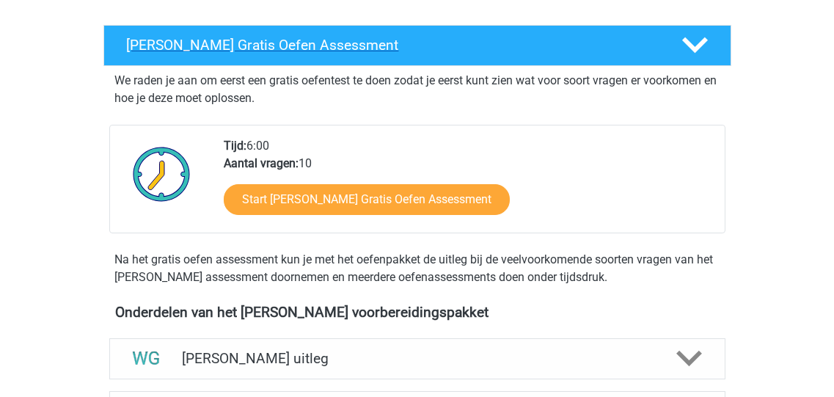
scroll to position [410, 0]
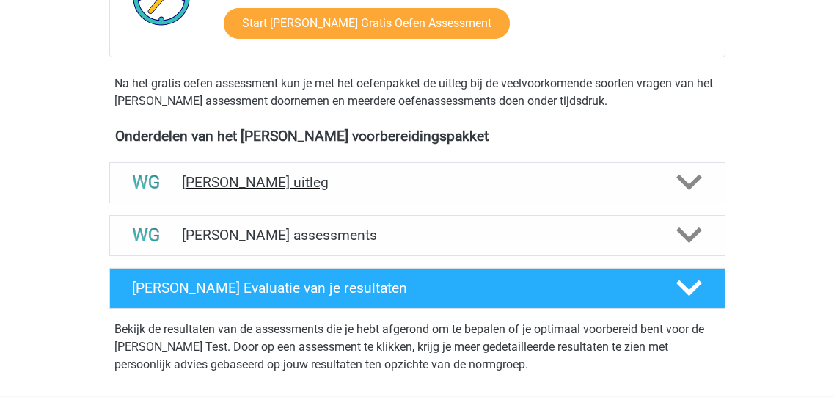
click at [688, 178] on icon at bounding box center [689, 182] width 26 height 26
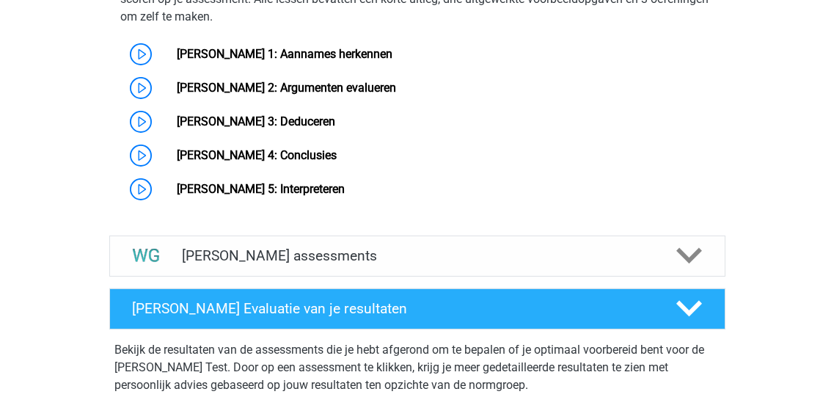
scroll to position [938, 0]
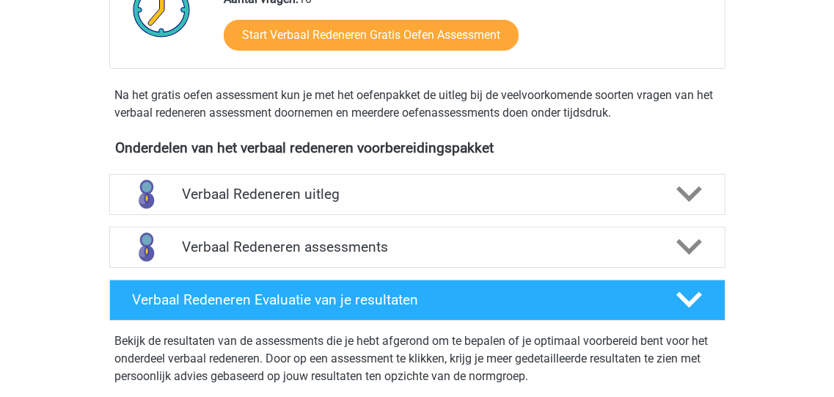
scroll to position [410, 0]
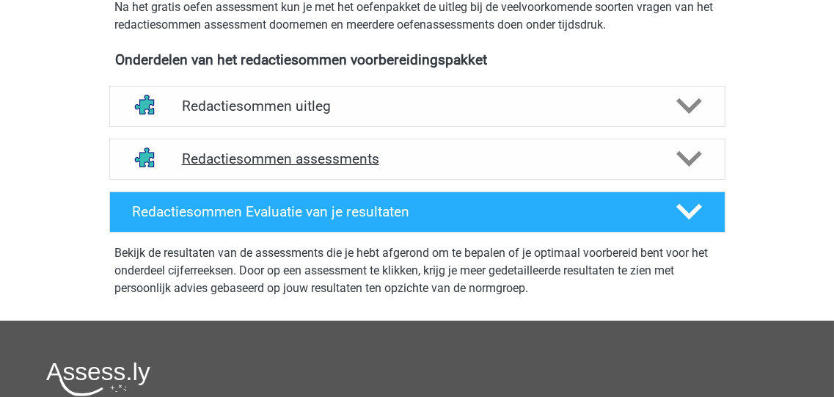
scroll to position [469, 0]
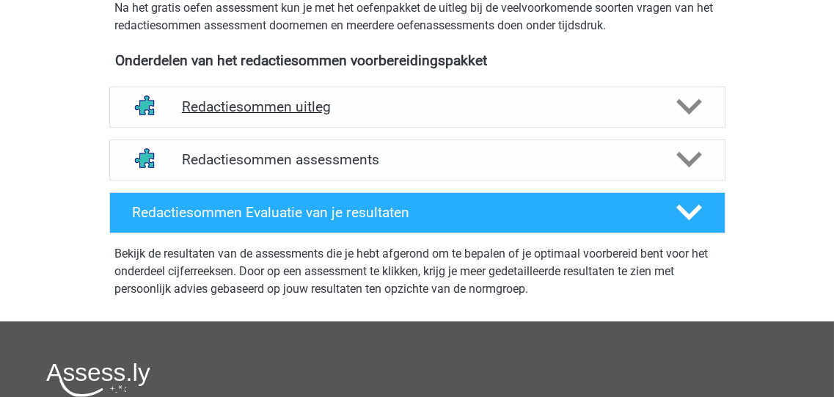
click at [693, 115] on polygon at bounding box center [689, 107] width 26 height 16
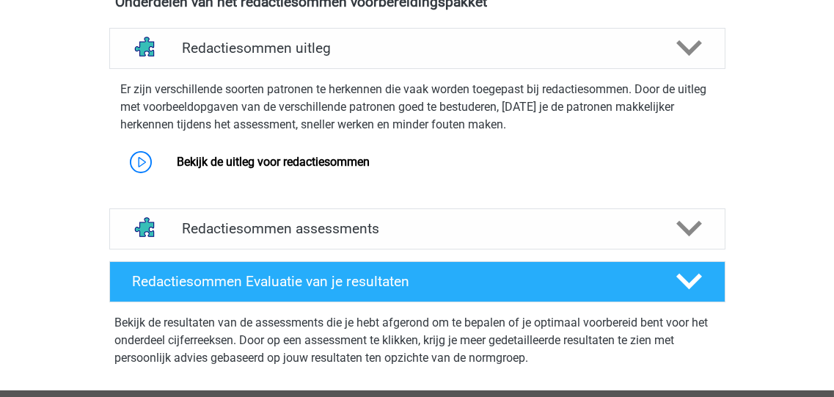
scroll to position [528, 0]
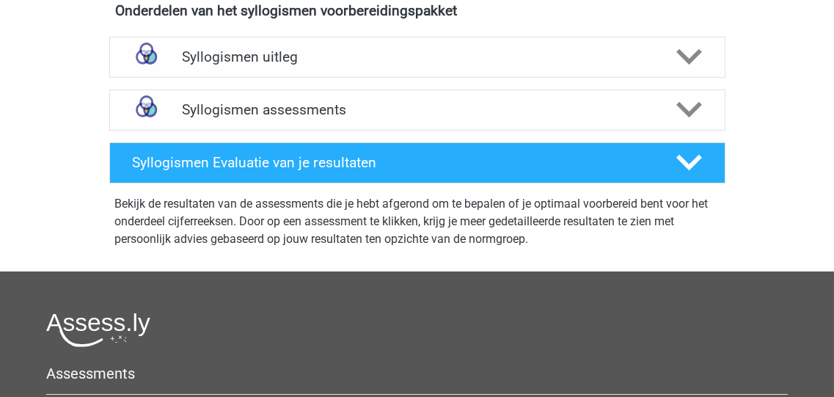
scroll to position [528, 0]
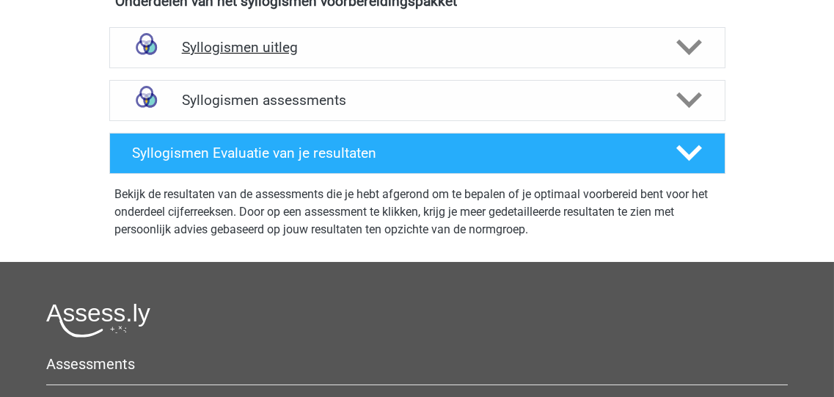
click at [685, 47] on polygon at bounding box center [689, 48] width 26 height 16
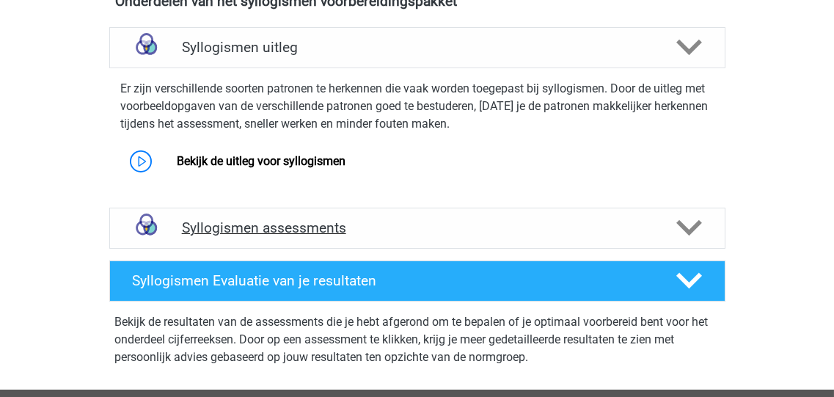
click at [683, 227] on polygon at bounding box center [689, 228] width 26 height 16
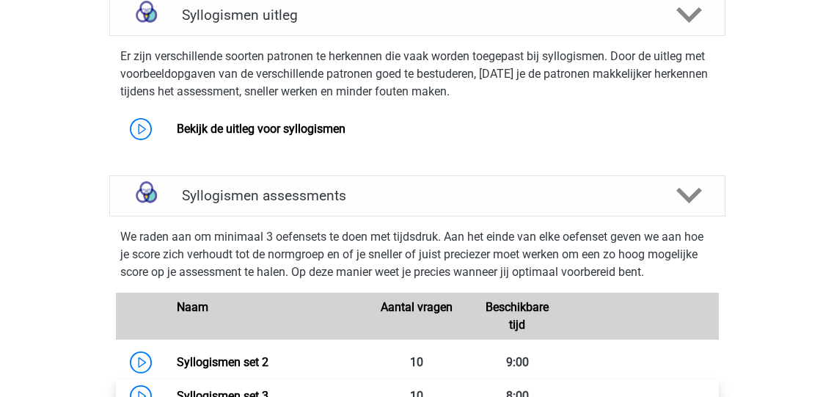
scroll to position [410, 0]
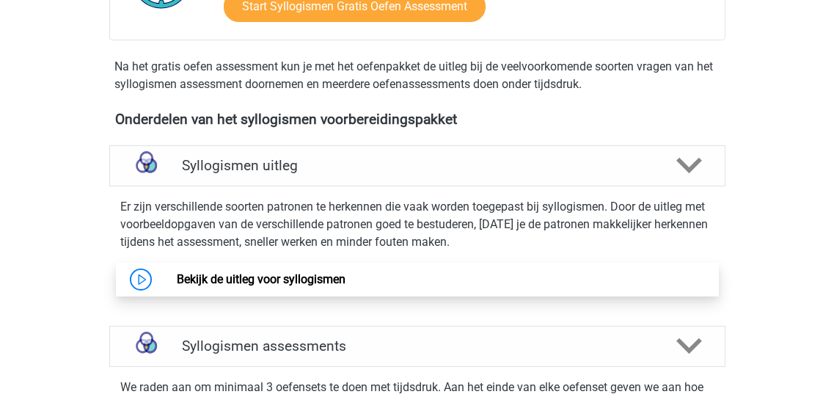
click at [239, 276] on link "Bekijk de uitleg voor syllogismen" at bounding box center [261, 279] width 169 height 14
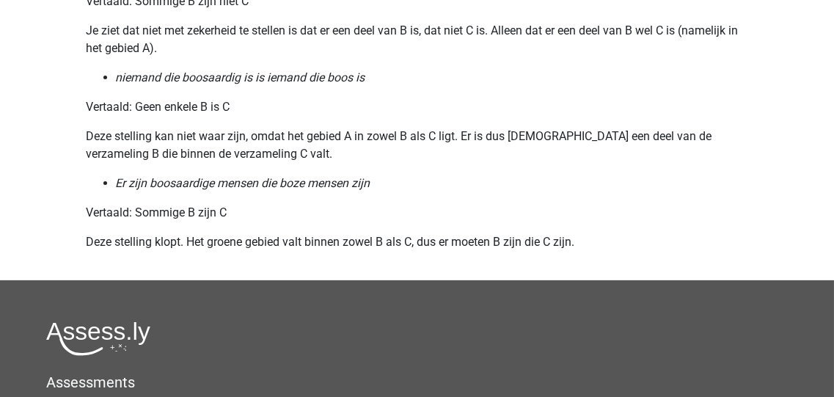
scroll to position [1994, 0]
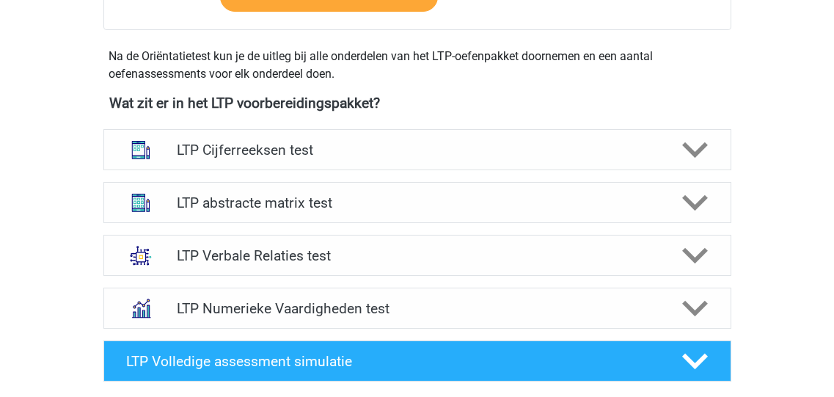
scroll to position [528, 0]
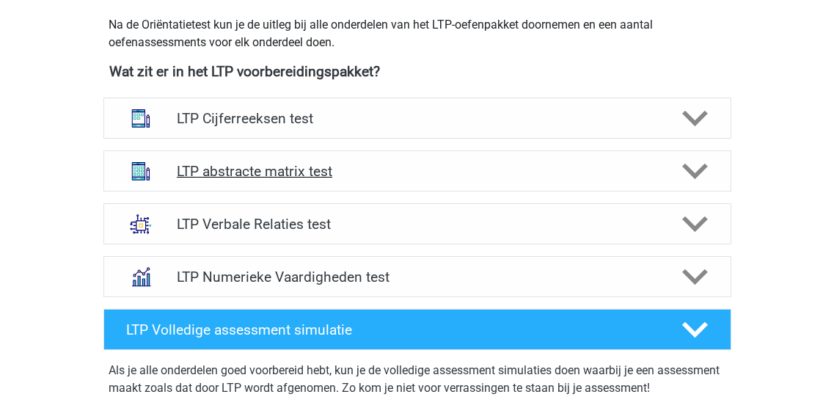
click at [690, 174] on icon at bounding box center [695, 171] width 26 height 26
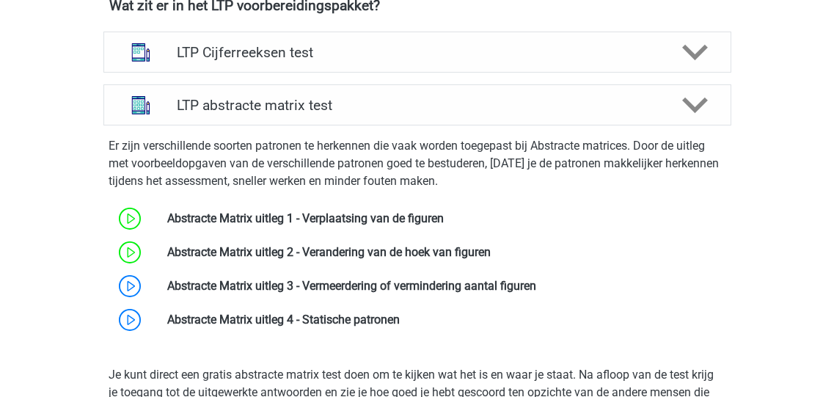
scroll to position [410, 0]
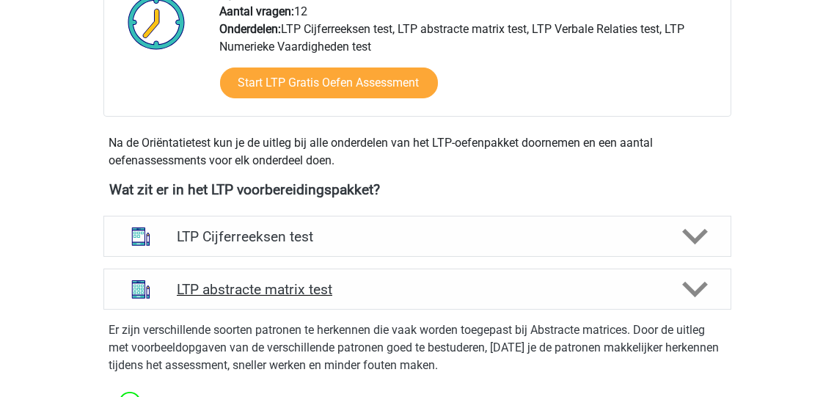
click at [691, 287] on polygon at bounding box center [695, 290] width 26 height 16
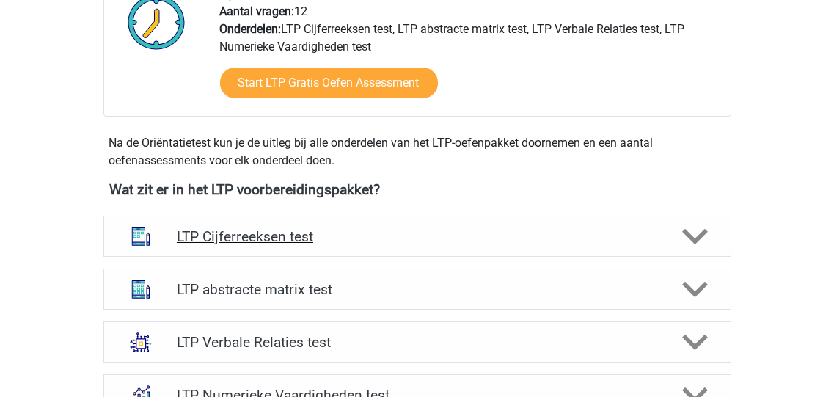
click at [687, 231] on polygon at bounding box center [695, 237] width 26 height 16
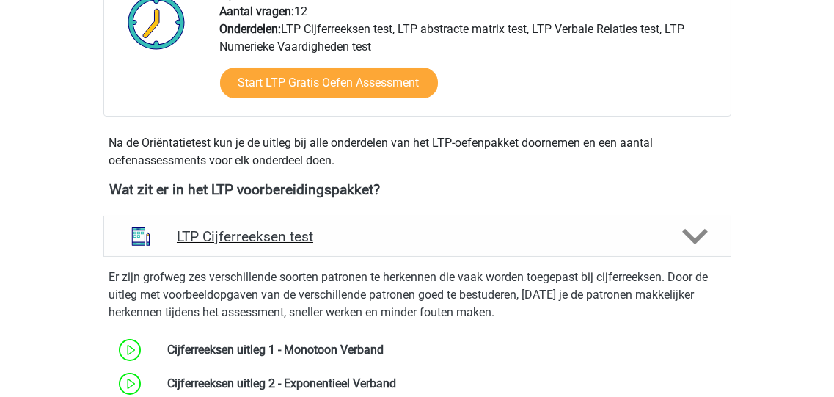
click at [699, 230] on icon at bounding box center [695, 237] width 26 height 26
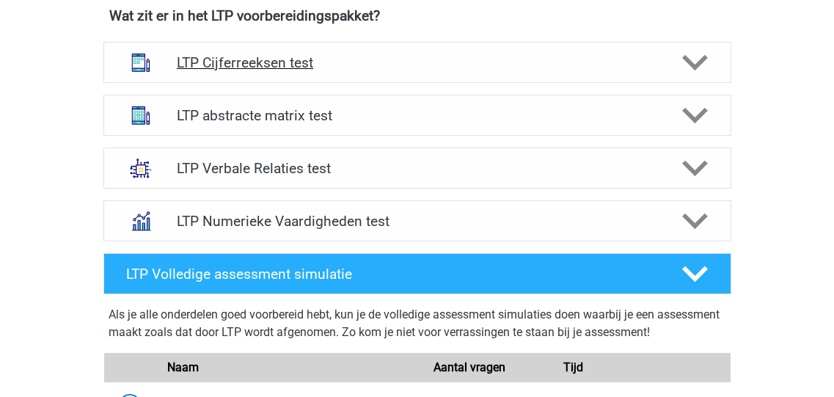
scroll to position [587, 0]
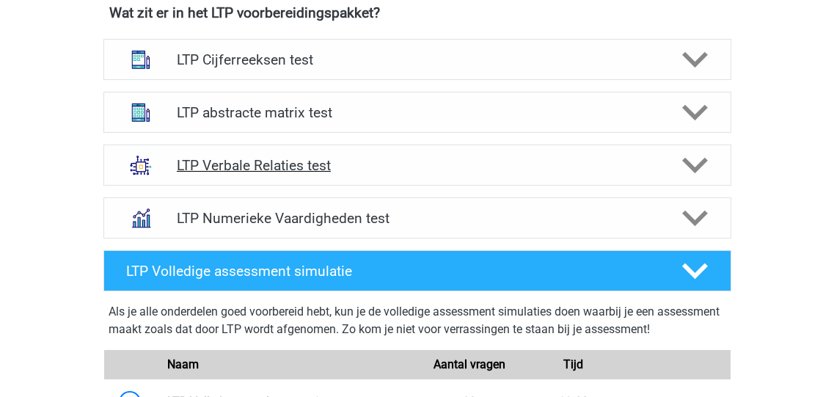
click at [688, 162] on polygon at bounding box center [695, 166] width 26 height 16
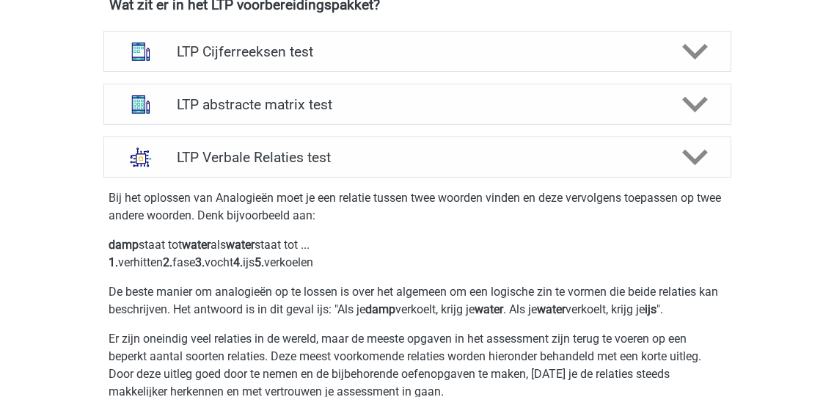
scroll to position [528, 0]
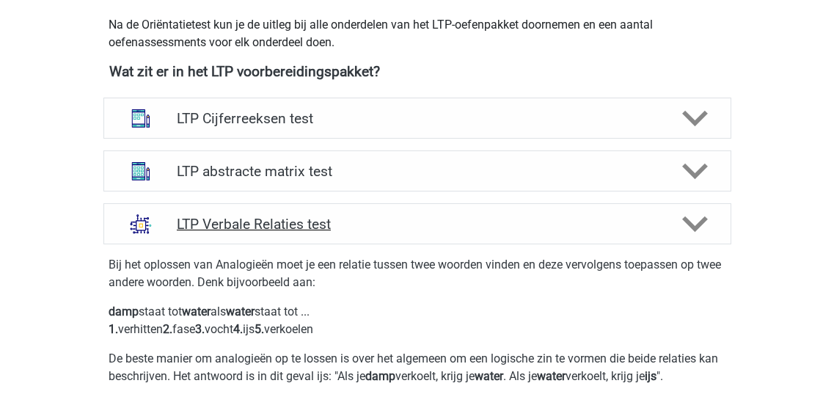
click at [698, 223] on polygon at bounding box center [695, 224] width 26 height 16
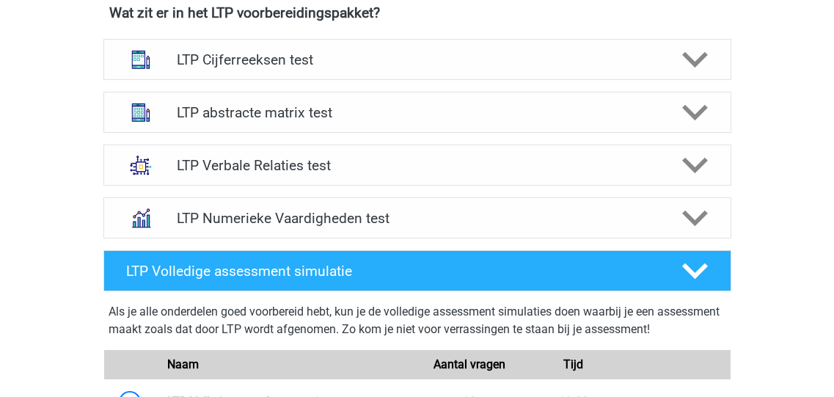
scroll to position [644, 0]
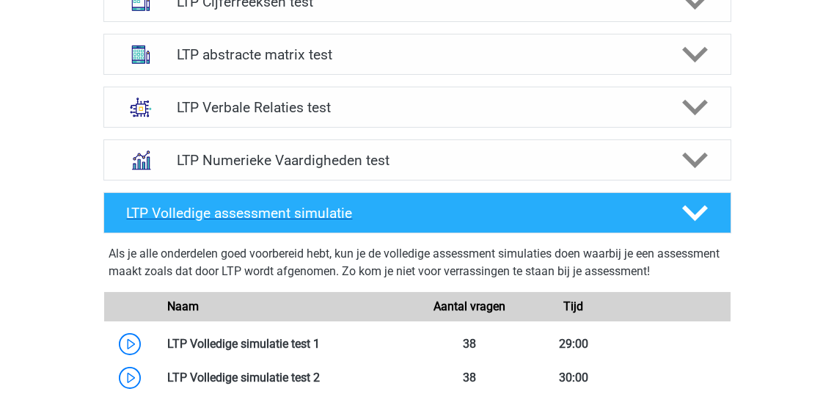
click at [686, 210] on polygon at bounding box center [695, 213] width 26 height 16
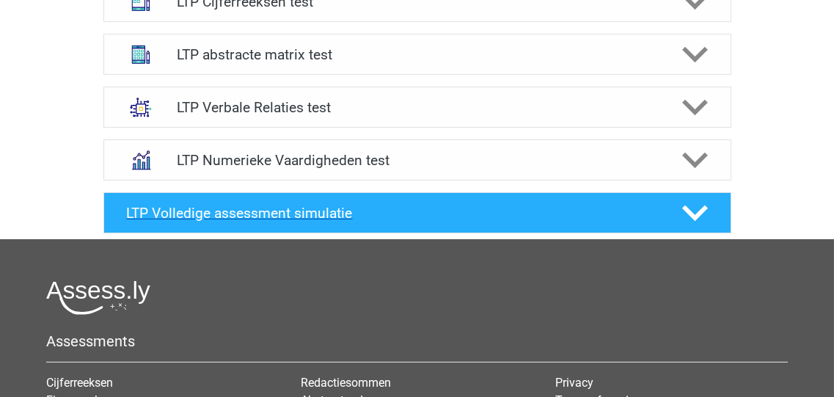
click at [691, 211] on polygon at bounding box center [695, 213] width 26 height 16
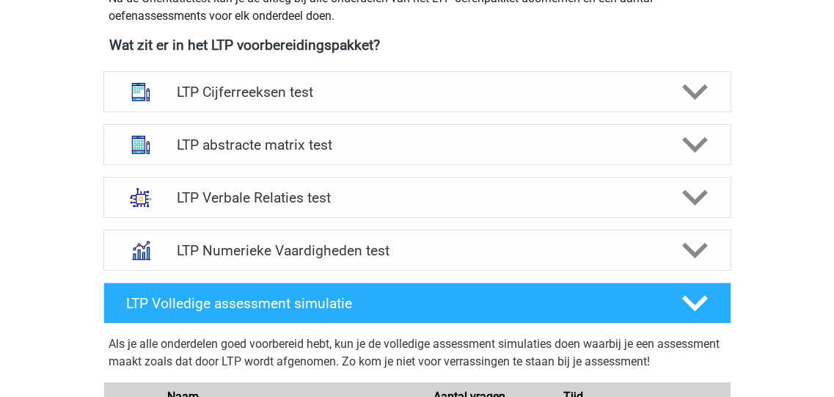
scroll to position [528, 0]
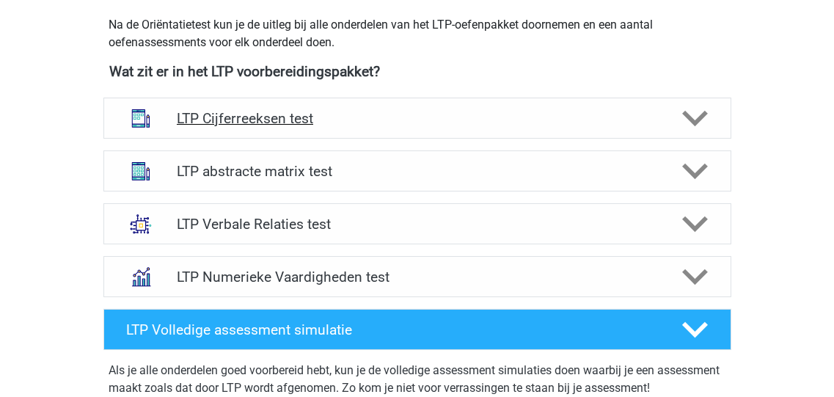
click at [694, 114] on icon at bounding box center [695, 119] width 26 height 26
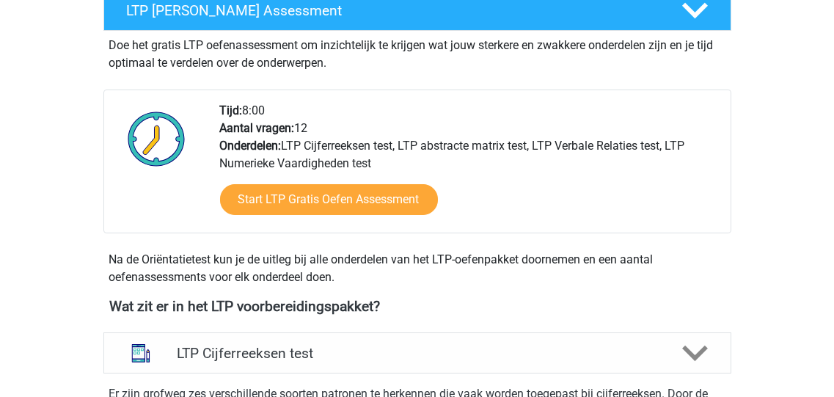
scroll to position [175, 0]
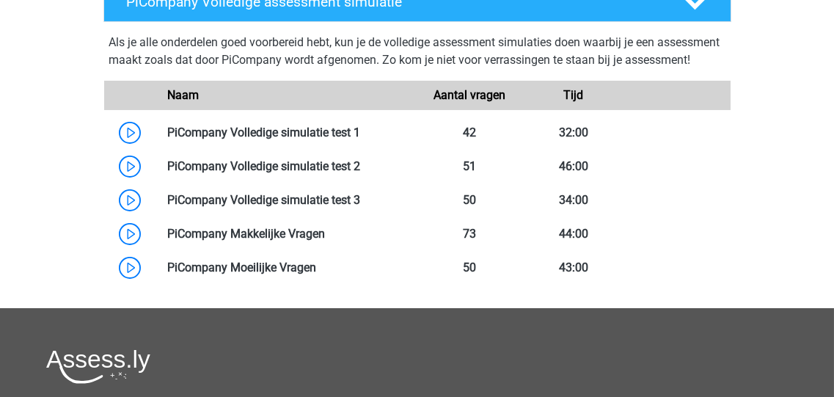
scroll to position [879, 0]
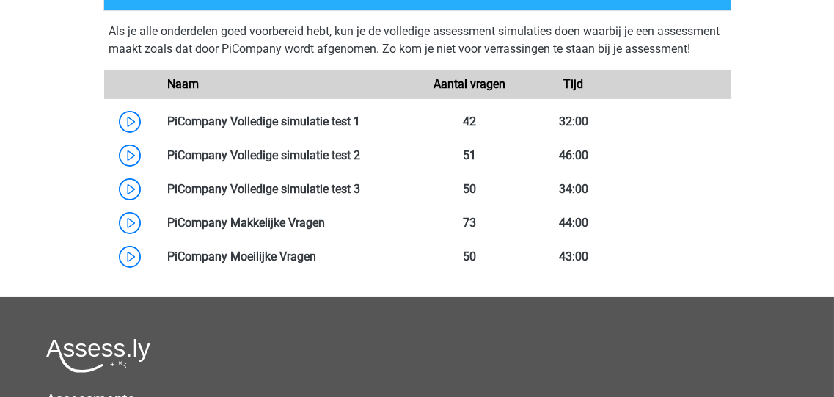
scroll to position [879, 0]
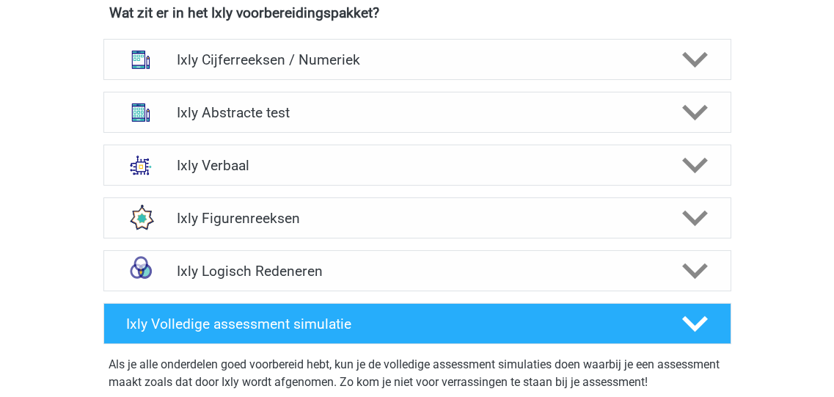
scroll to position [528, 0]
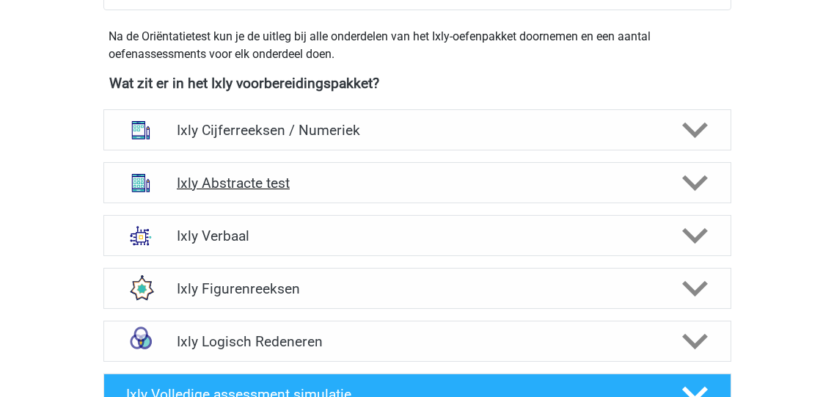
click at [689, 182] on polygon at bounding box center [695, 183] width 26 height 16
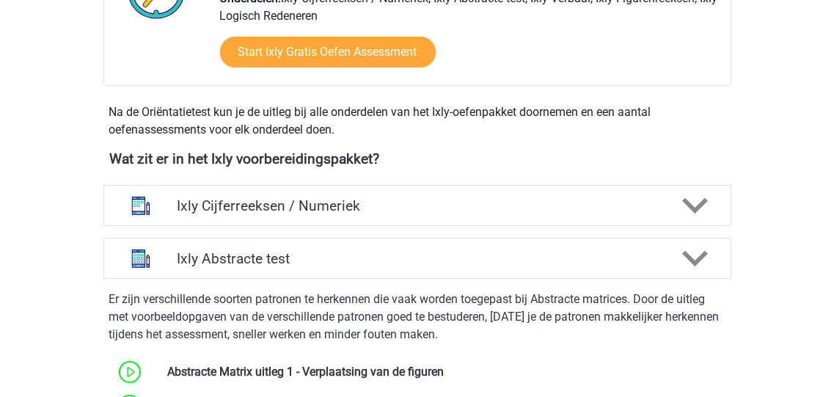
scroll to position [234, 0]
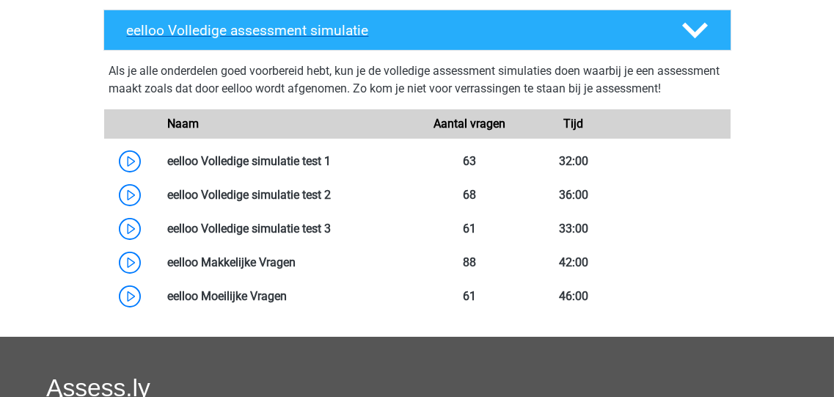
scroll to position [879, 0]
